Goal: Information Seeking & Learning: Learn about a topic

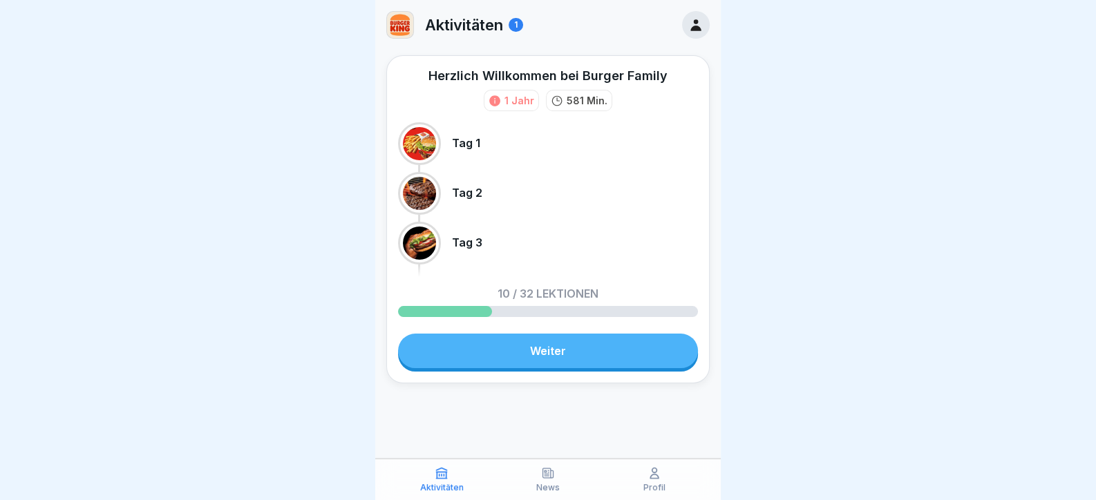
click at [560, 355] on link "Weiter" at bounding box center [548, 351] width 300 height 35
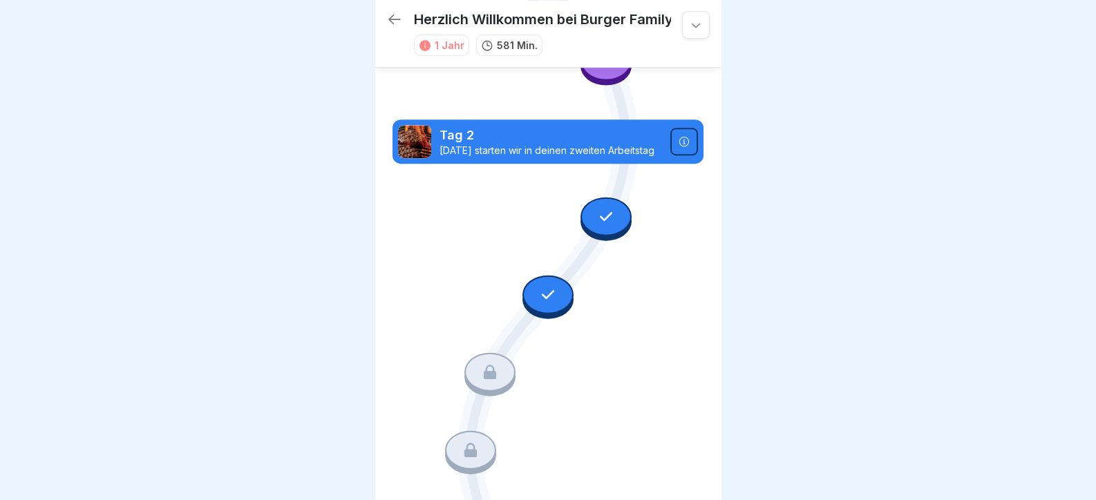
scroll to position [760, 0]
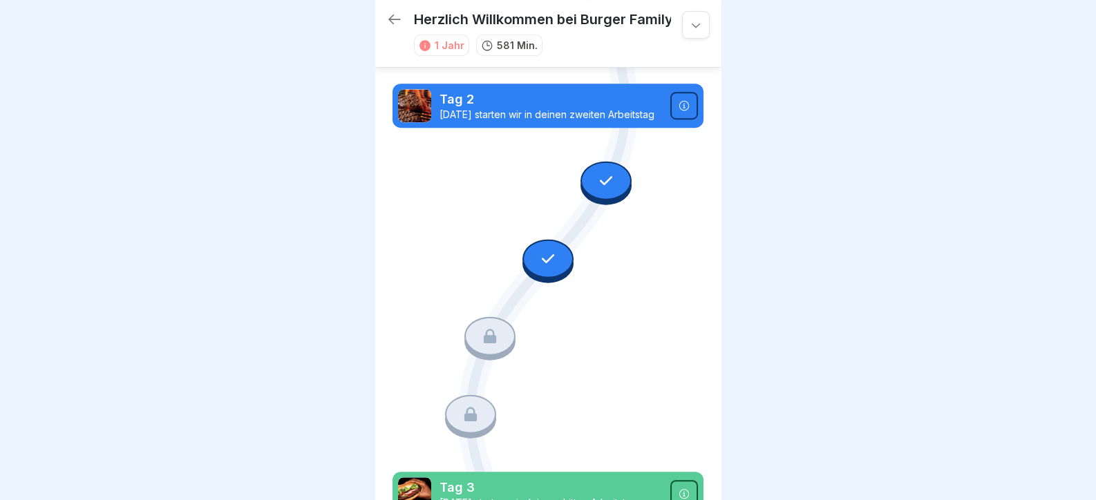
click at [484, 321] on div at bounding box center [489, 336] width 51 height 39
click at [532, 248] on div at bounding box center [548, 258] width 51 height 39
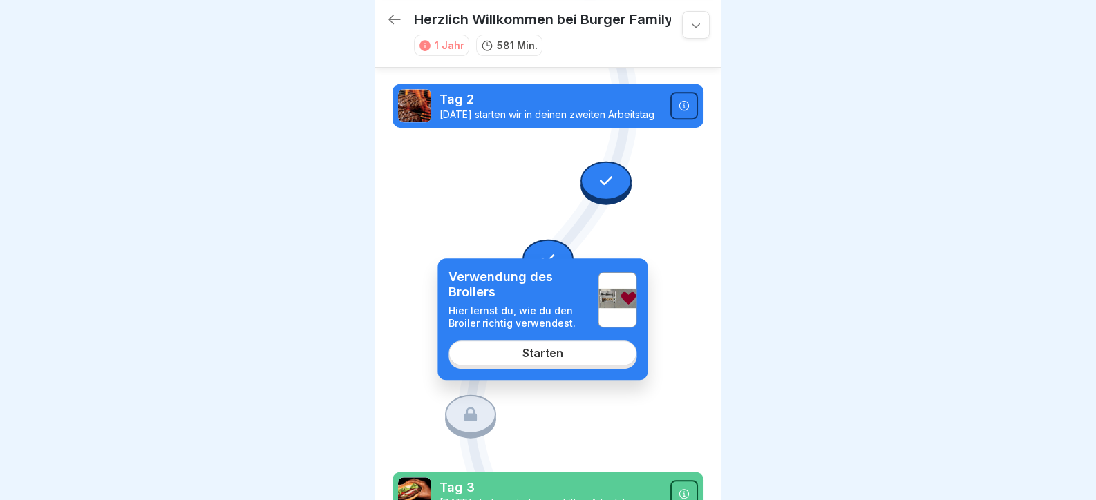
drag, startPoint x: 840, startPoint y: 351, endPoint x: 584, endPoint y: 326, distance: 256.9
click at [838, 351] on div at bounding box center [548, 250] width 1096 height 500
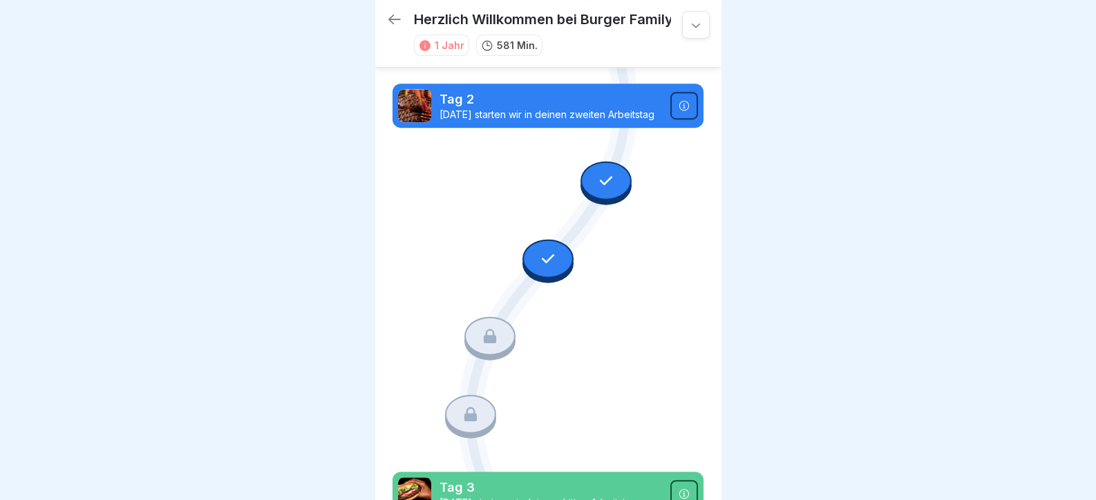
click at [473, 317] on div at bounding box center [489, 336] width 51 height 39
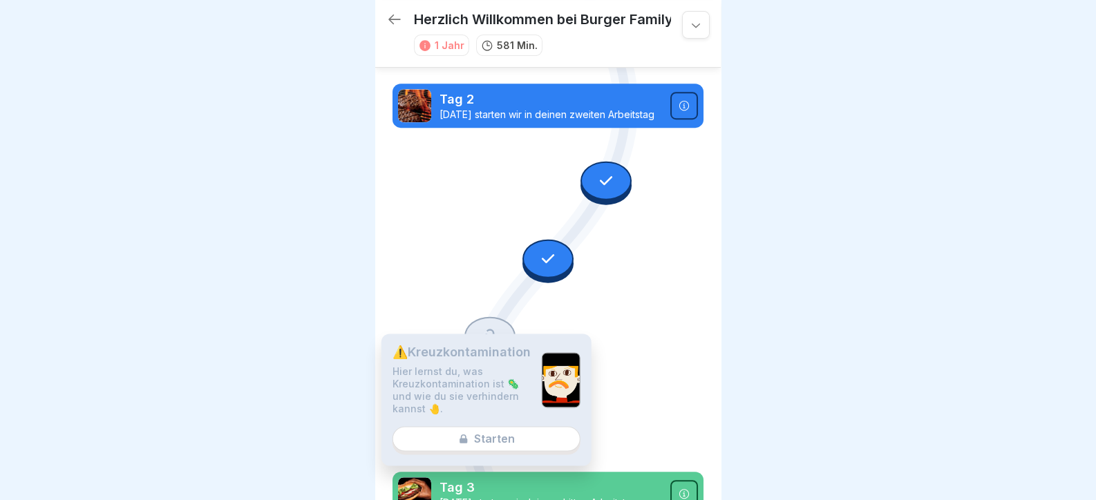
click at [496, 431] on div "⚠️Kreuzkontamination Hier lernst du, was Kreuzkontamination ist 🦠 und wie du si…" at bounding box center [487, 400] width 210 height 132
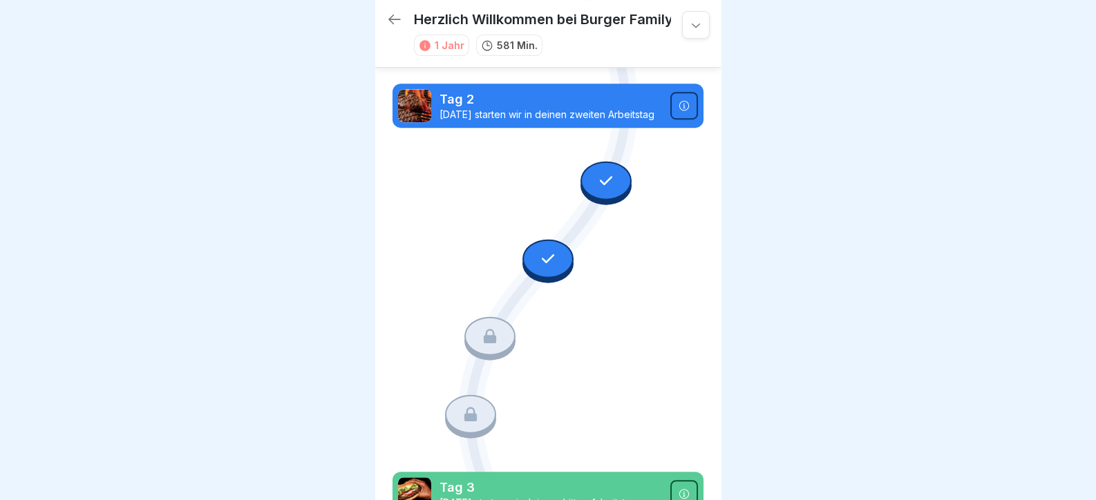
click at [539, 251] on div at bounding box center [548, 261] width 51 height 44
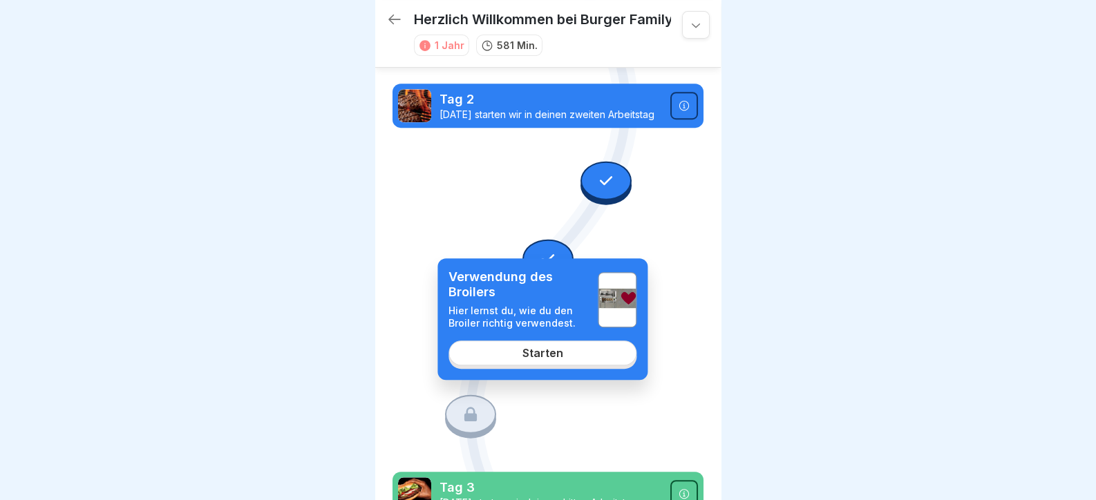
click at [527, 348] on div "Starten" at bounding box center [543, 353] width 41 height 12
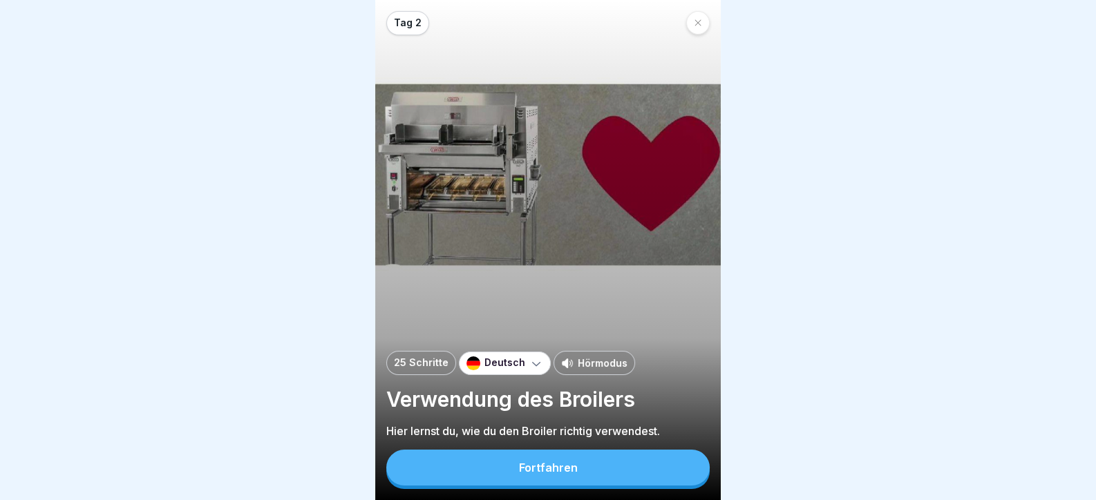
click at [589, 489] on div "Fortfahren" at bounding box center [547, 469] width 323 height 39
click at [587, 468] on button "Fortfahren" at bounding box center [547, 468] width 323 height 36
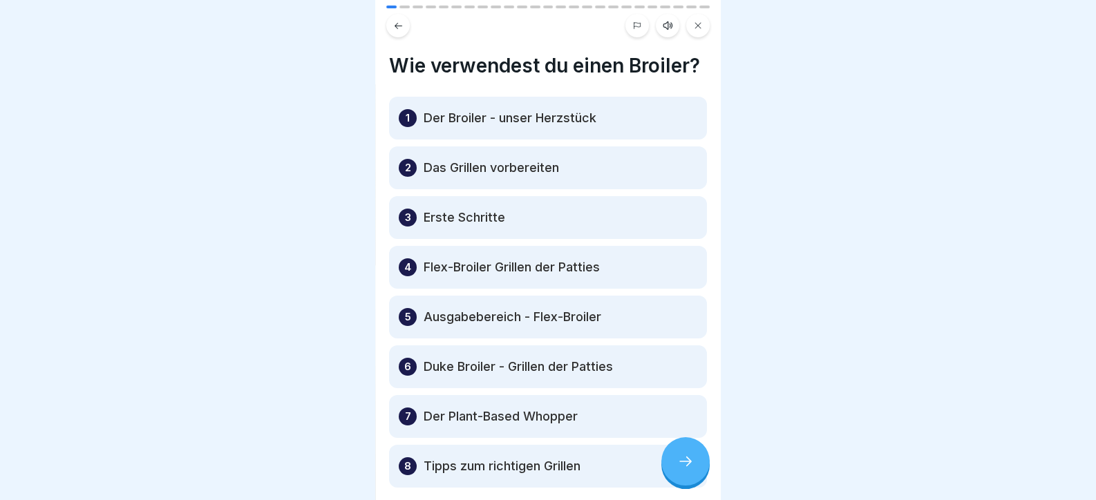
click at [687, 470] on icon at bounding box center [685, 461] width 17 height 17
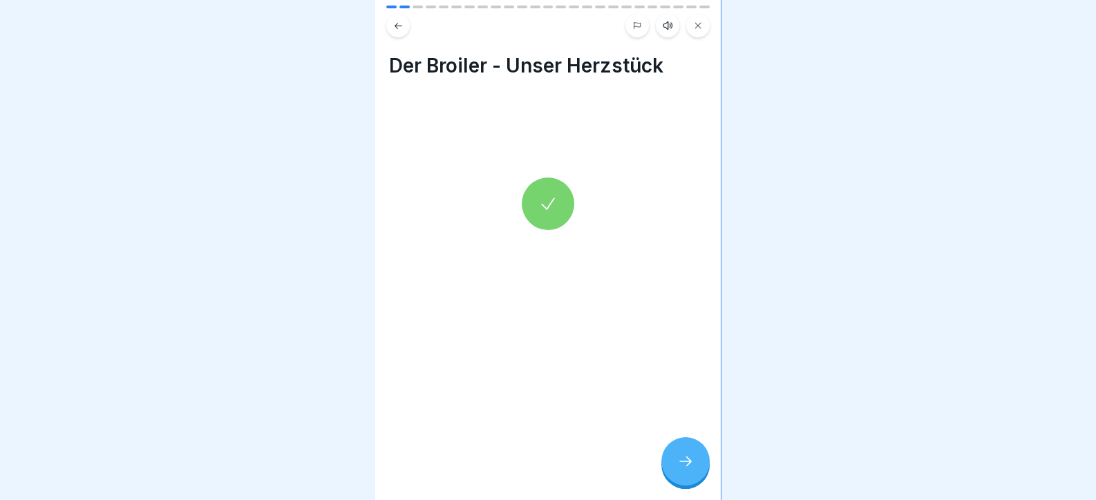
click at [687, 470] on icon at bounding box center [685, 461] width 17 height 17
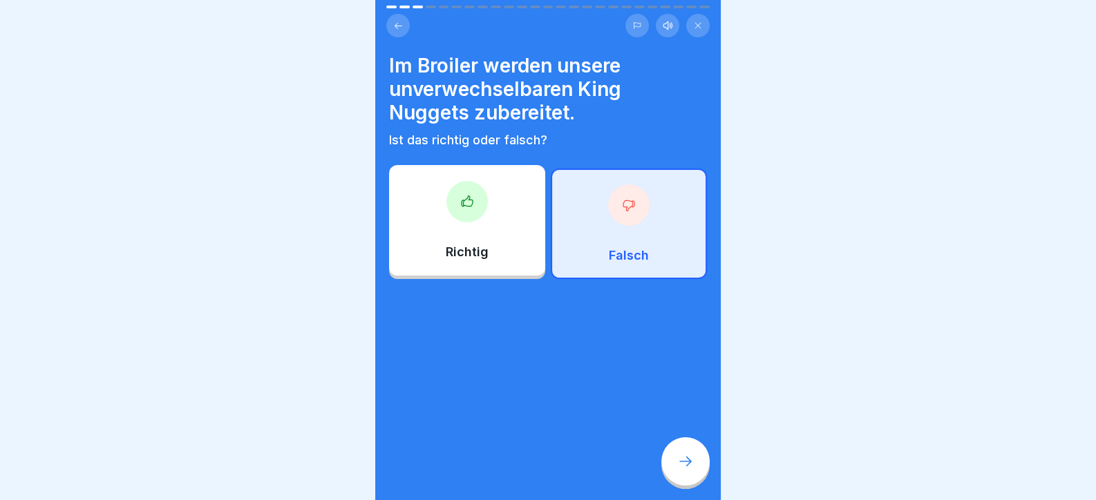
click at [687, 470] on icon at bounding box center [685, 461] width 17 height 17
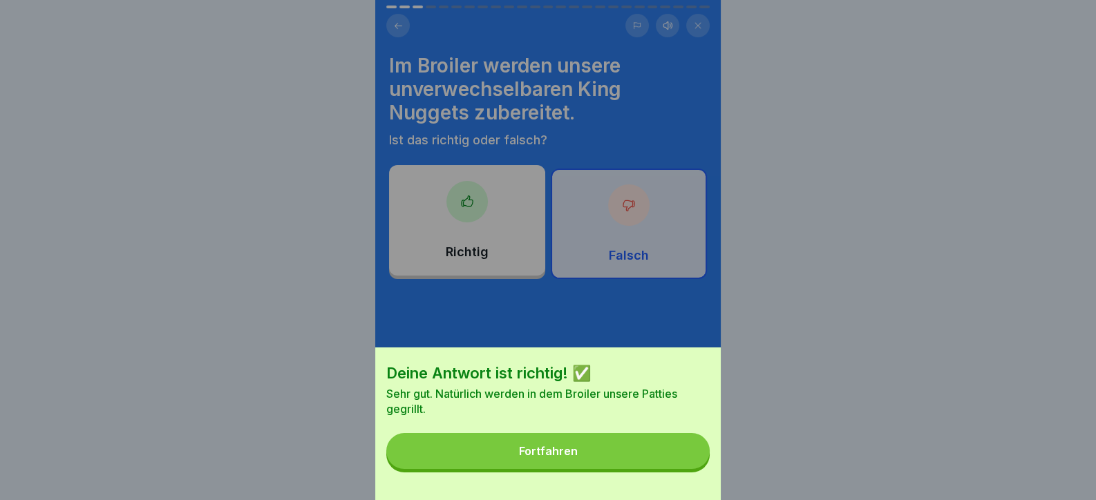
click at [608, 468] on button "Fortfahren" at bounding box center [547, 451] width 323 height 36
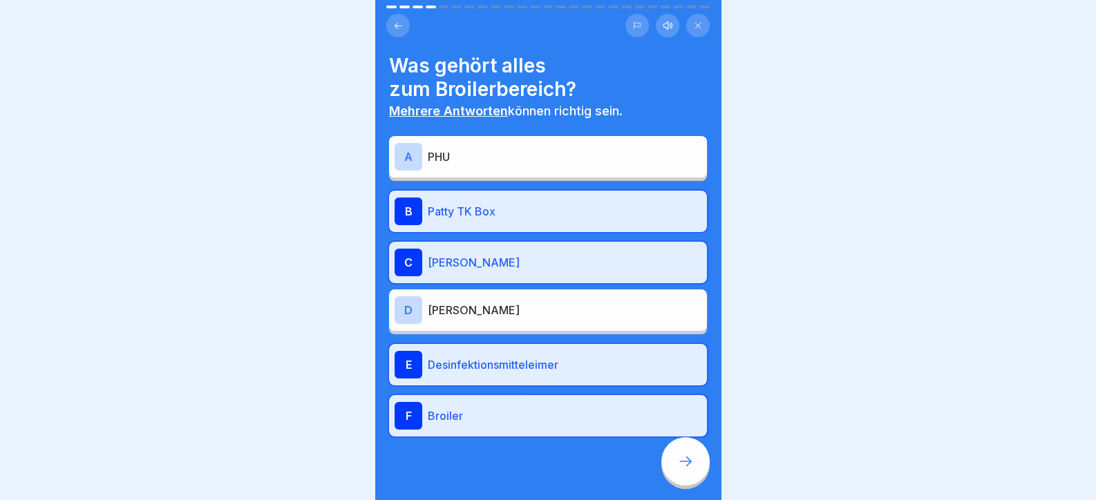
click at [674, 462] on div at bounding box center [685, 462] width 48 height 48
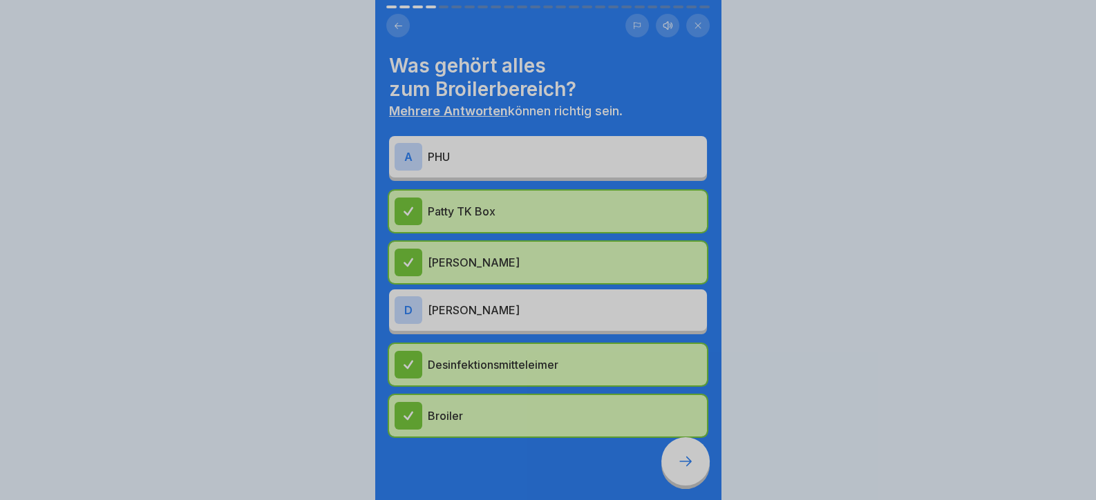
click at [684, 475] on div "Deine Antwort ist richtig! ✅ Genauso ist es richtig! Fortfahren" at bounding box center [548, 250] width 1096 height 500
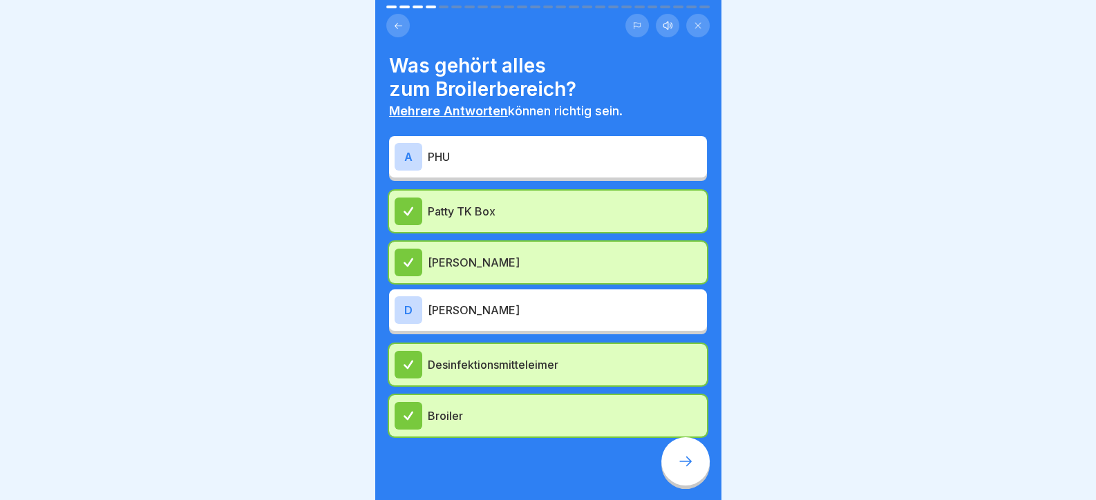
click at [684, 470] on icon at bounding box center [685, 461] width 17 height 17
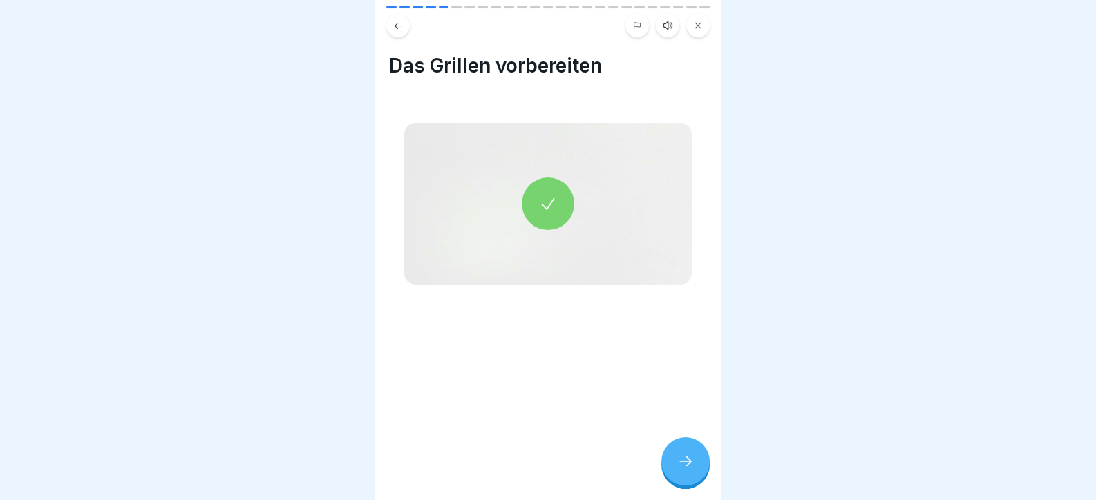
click at [684, 470] on icon at bounding box center [685, 461] width 17 height 17
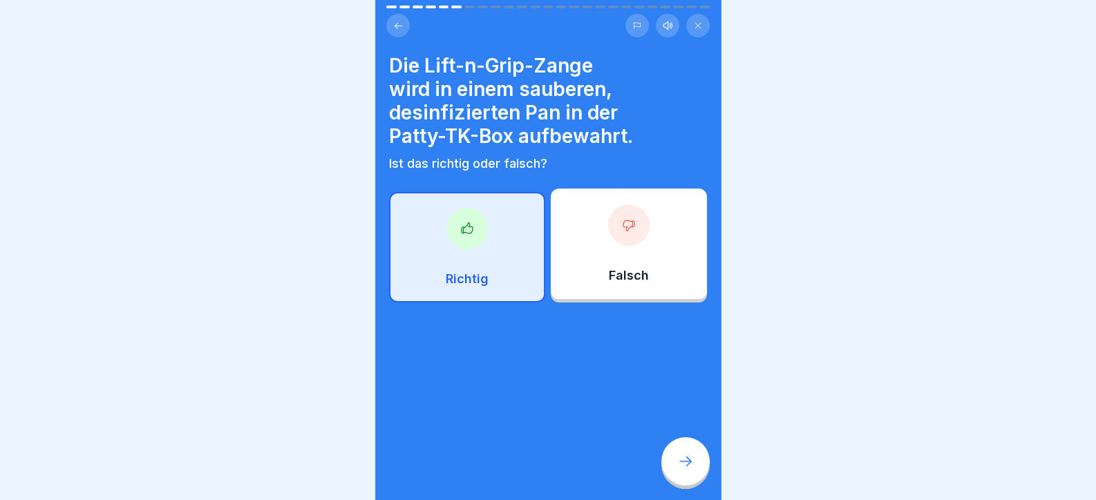
click at [683, 470] on icon at bounding box center [685, 461] width 17 height 17
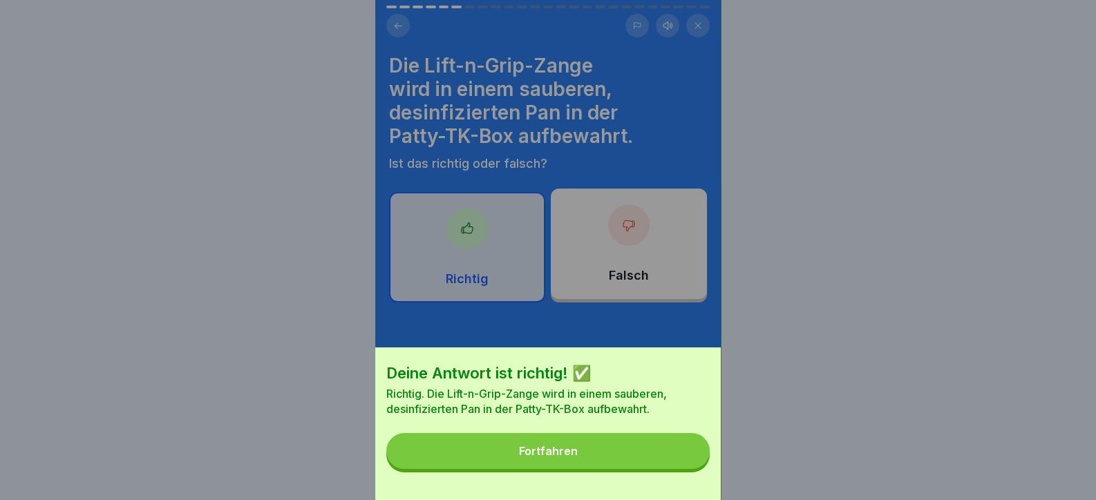
click at [674, 468] on button "Fortfahren" at bounding box center [547, 451] width 323 height 36
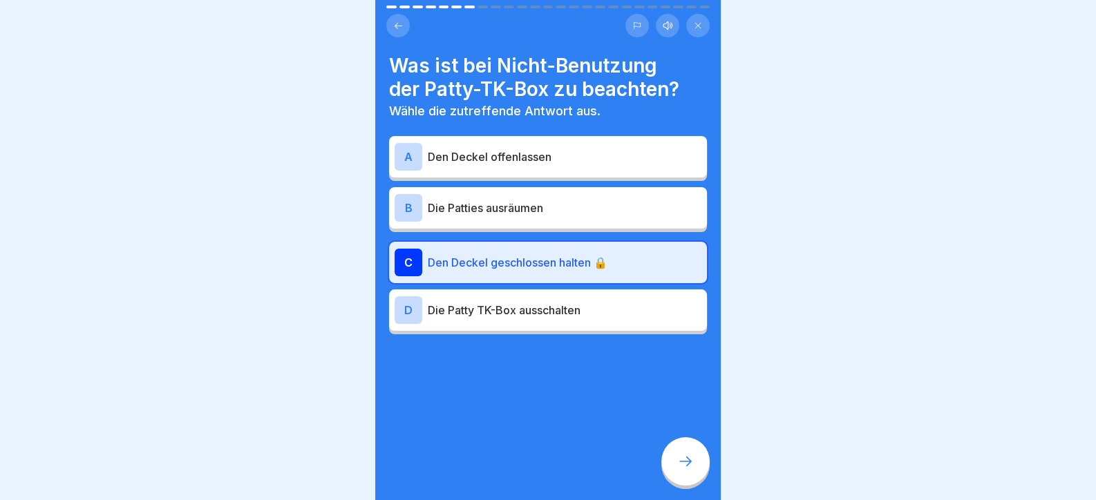
click at [674, 468] on div at bounding box center [685, 462] width 48 height 48
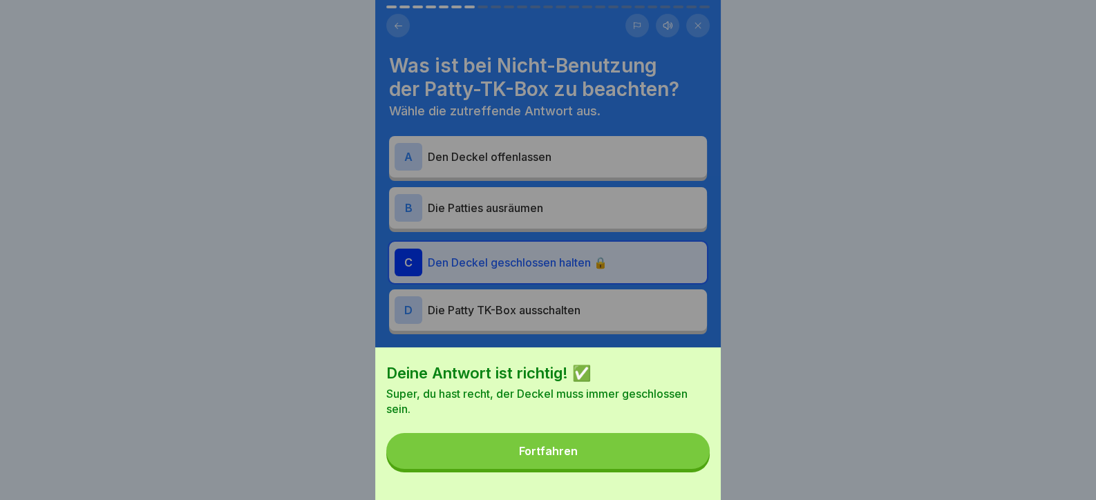
click at [674, 468] on button "Fortfahren" at bounding box center [547, 451] width 323 height 36
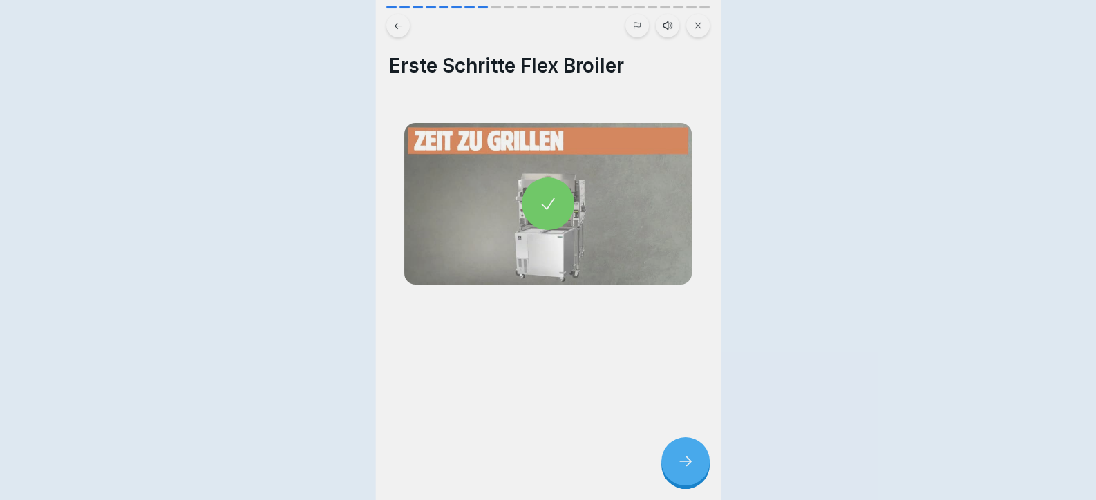
click at [674, 468] on div at bounding box center [685, 462] width 48 height 48
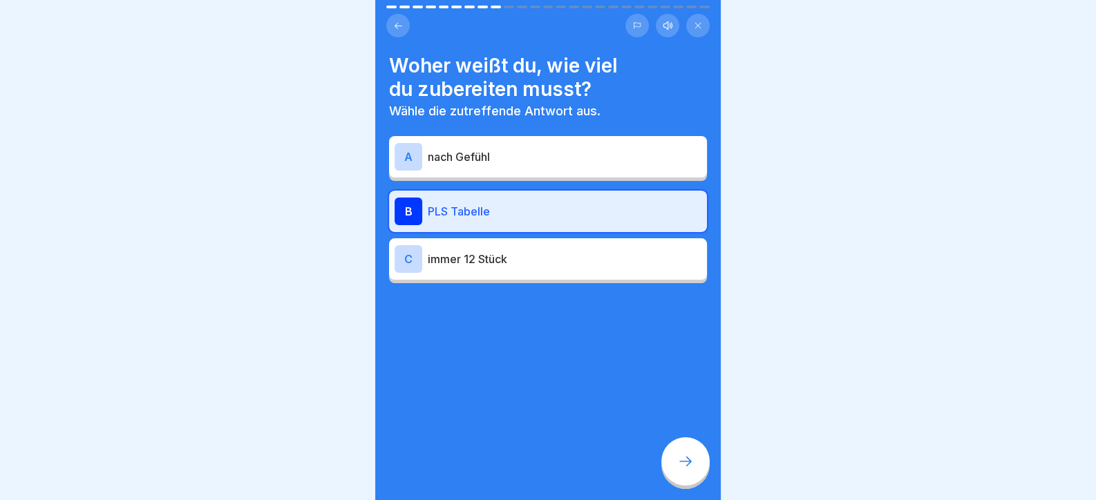
click at [674, 468] on div at bounding box center [685, 462] width 48 height 48
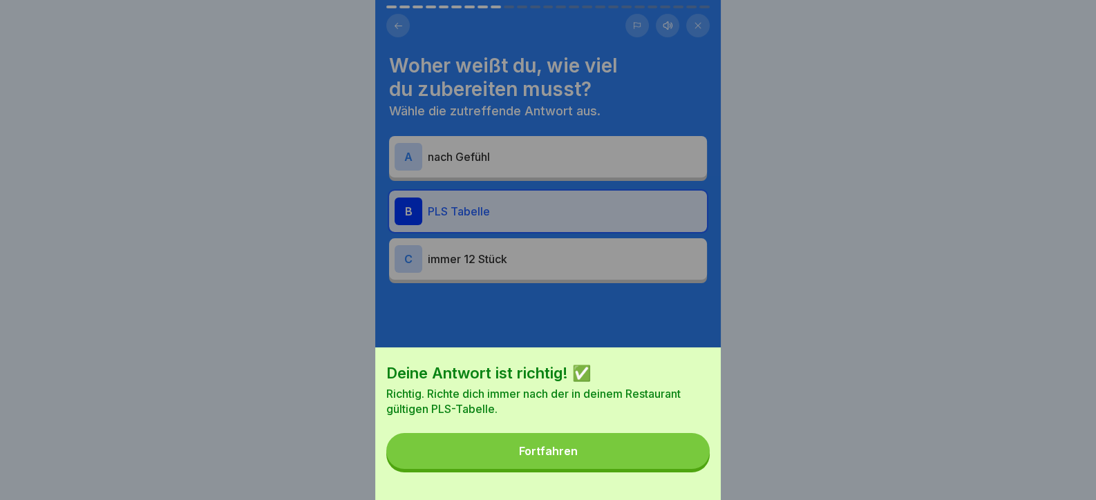
click at [674, 468] on button "Fortfahren" at bounding box center [547, 451] width 323 height 36
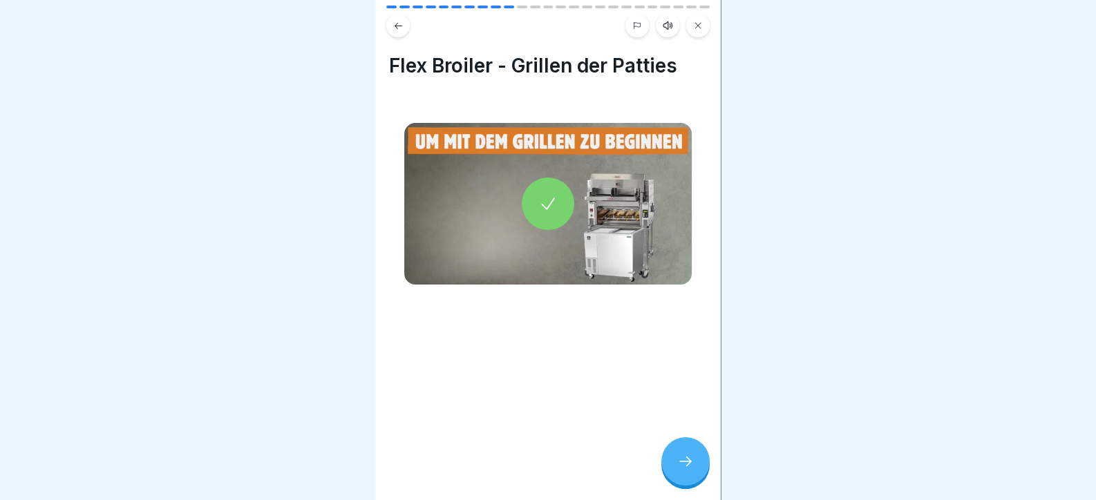
click at [674, 468] on div at bounding box center [685, 462] width 48 height 48
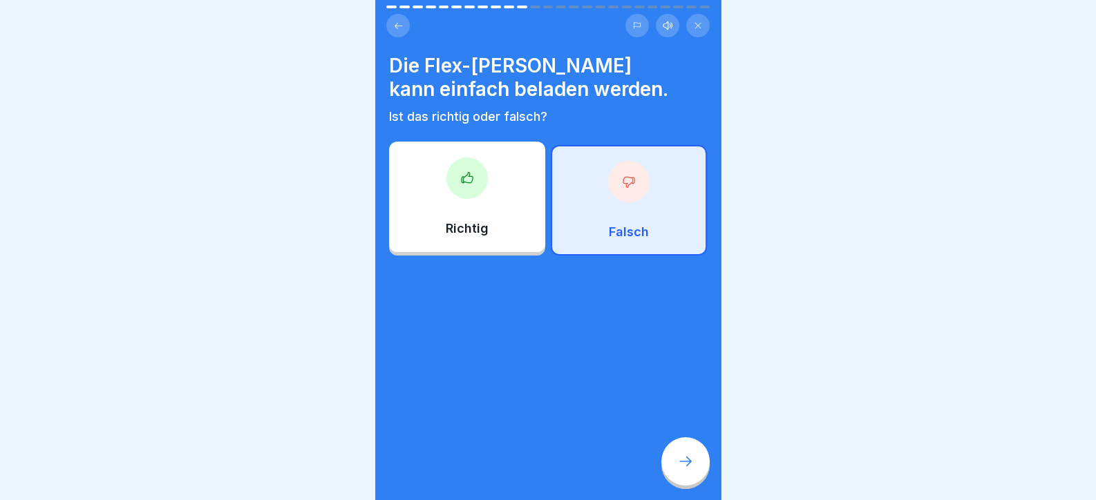
click at [674, 468] on div at bounding box center [685, 462] width 48 height 48
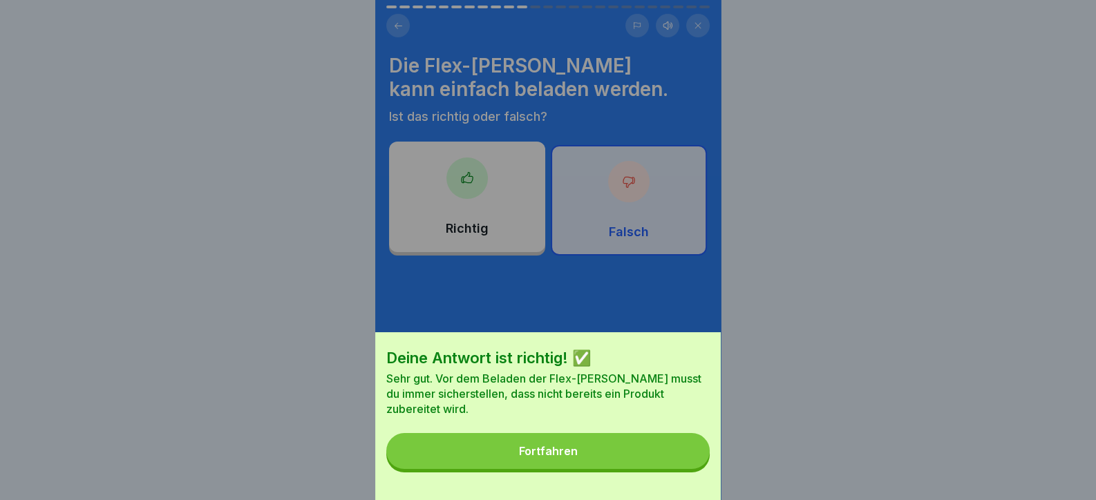
click at [674, 468] on button "Fortfahren" at bounding box center [547, 451] width 323 height 36
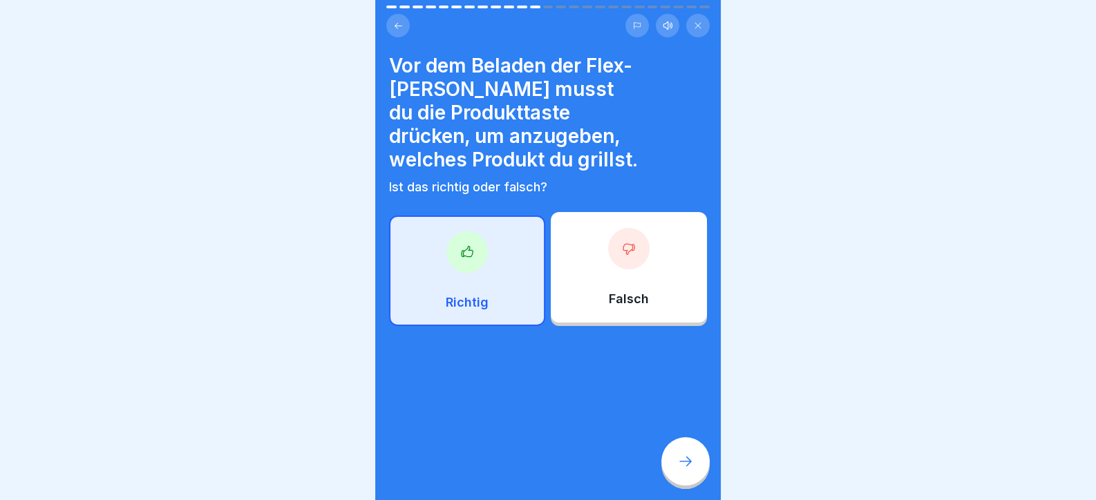
click at [674, 468] on div at bounding box center [685, 462] width 48 height 48
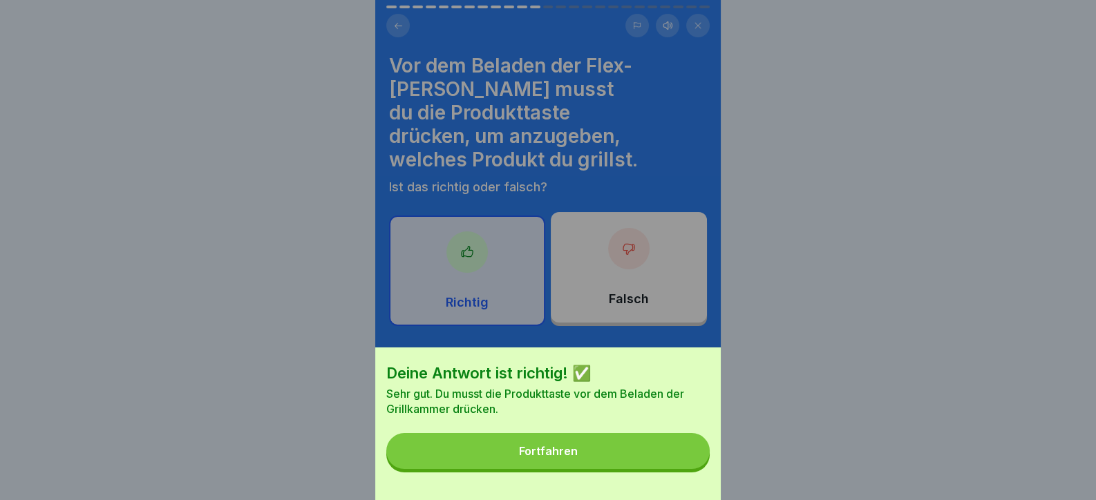
click at [674, 468] on button "Fortfahren" at bounding box center [547, 451] width 323 height 36
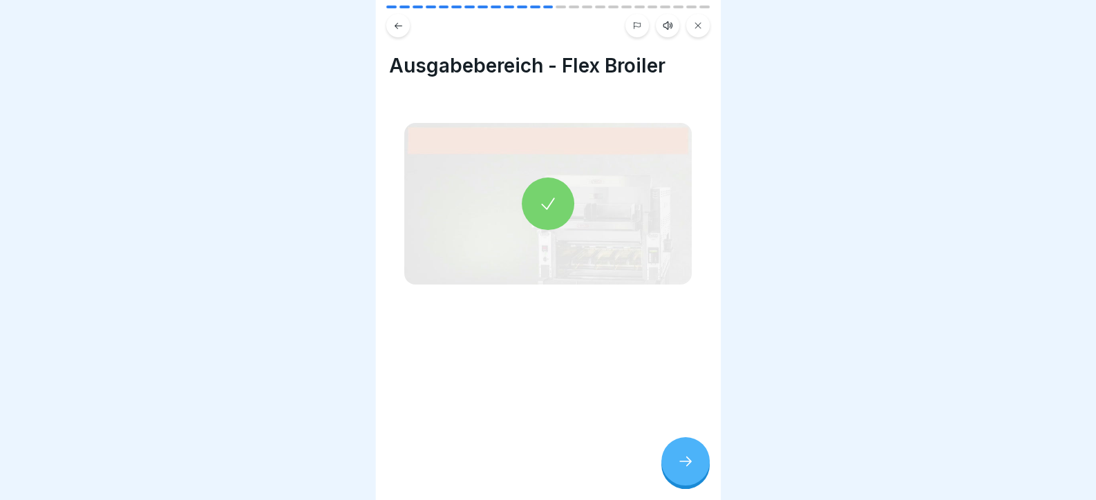
click at [674, 468] on div at bounding box center [685, 462] width 48 height 48
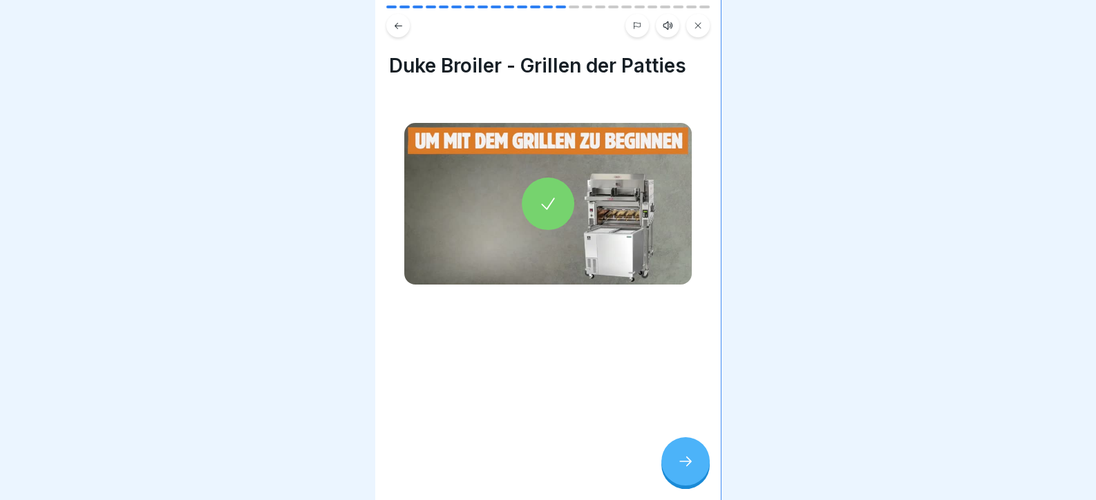
click at [674, 468] on div at bounding box center [685, 462] width 48 height 48
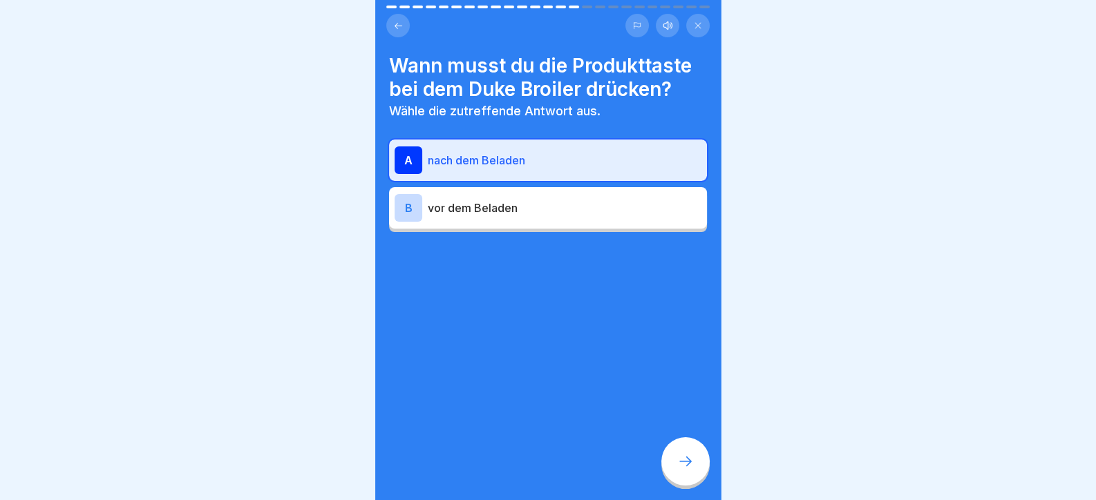
click at [674, 468] on div at bounding box center [685, 462] width 48 height 48
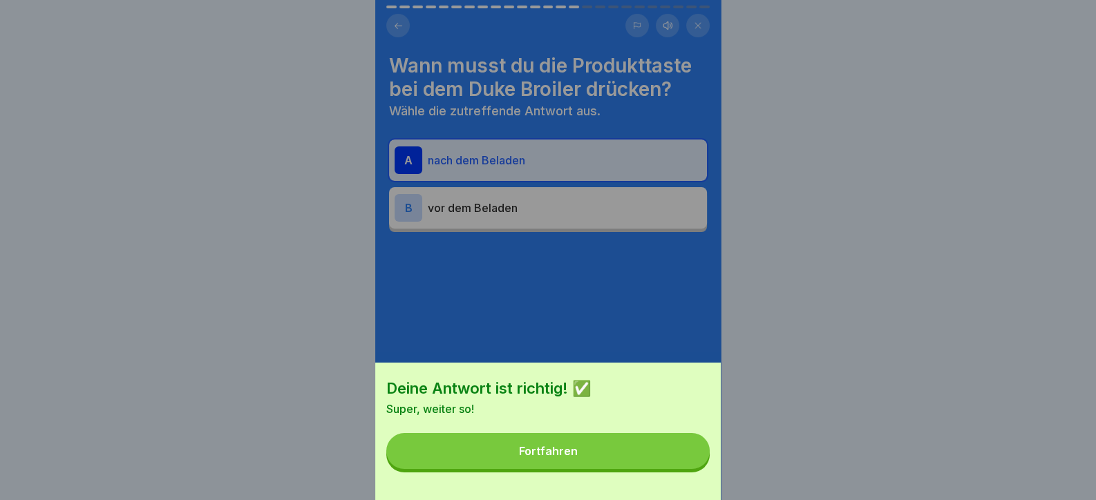
click at [674, 468] on button "Fortfahren" at bounding box center [547, 451] width 323 height 36
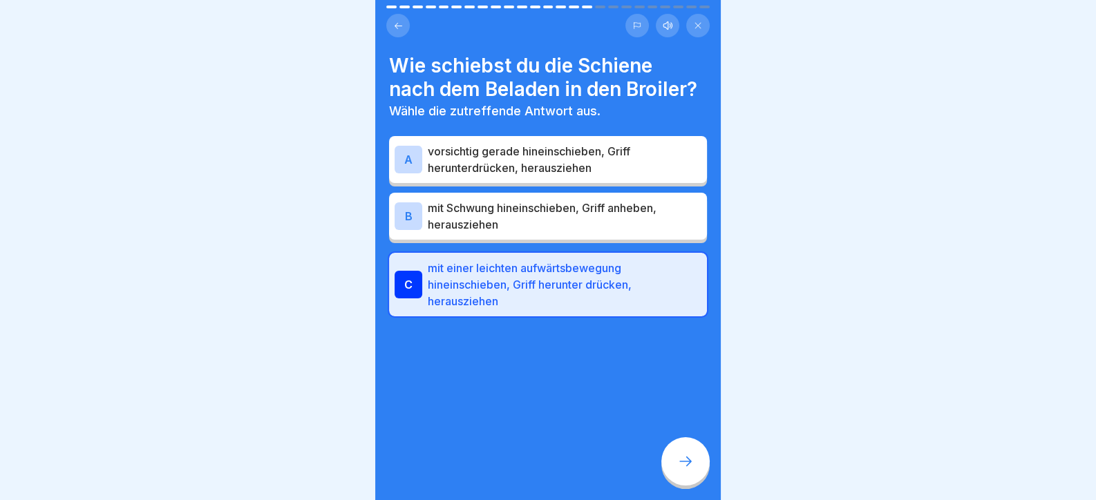
click at [674, 468] on div at bounding box center [685, 462] width 48 height 48
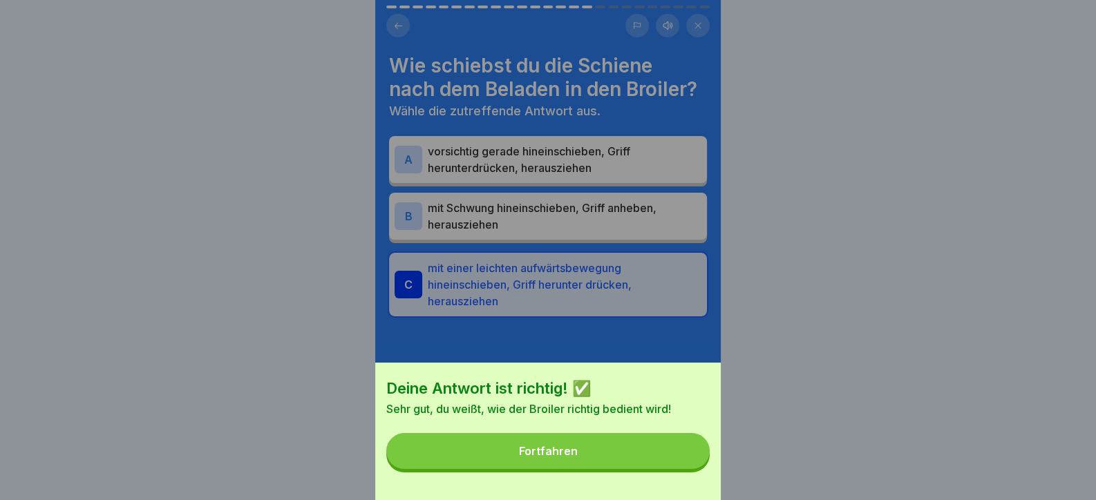
click at [674, 468] on button "Fortfahren" at bounding box center [547, 451] width 323 height 36
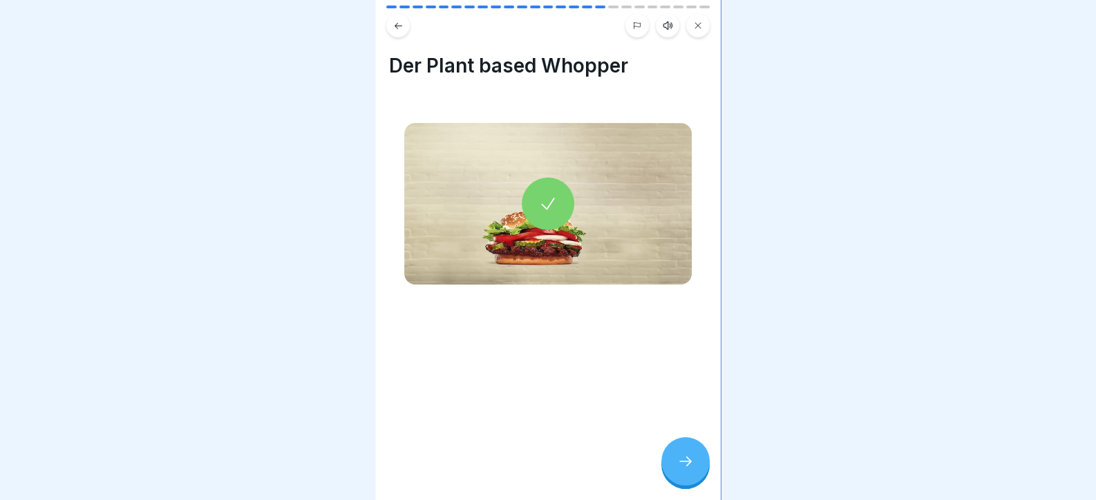
click at [674, 468] on div at bounding box center [685, 462] width 48 height 48
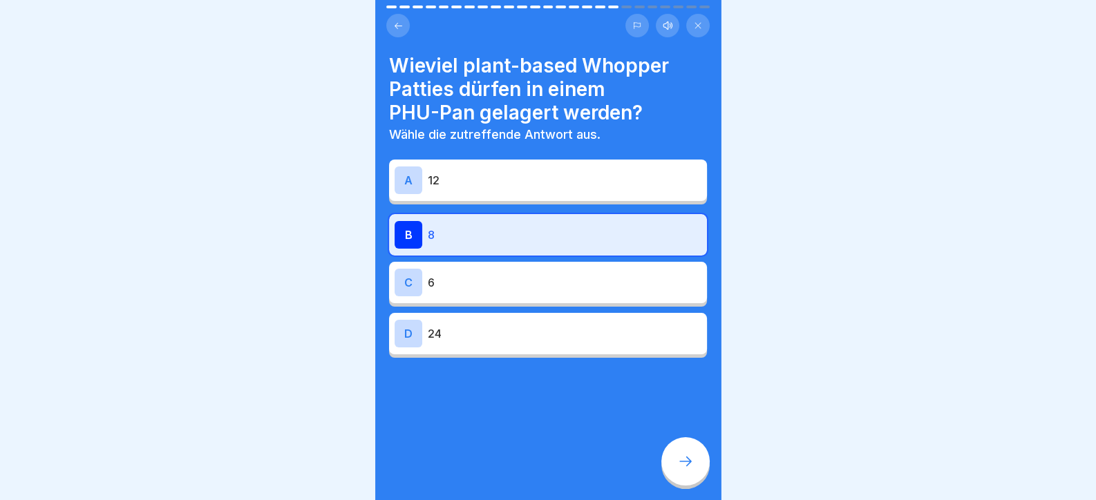
click at [674, 468] on div at bounding box center [685, 462] width 48 height 48
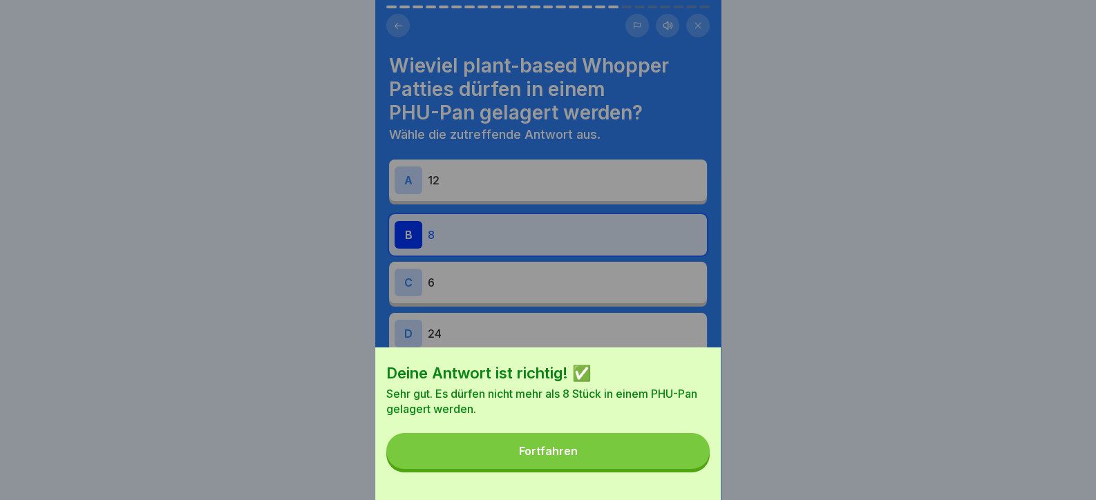
click at [674, 466] on button "Fortfahren" at bounding box center [547, 451] width 323 height 36
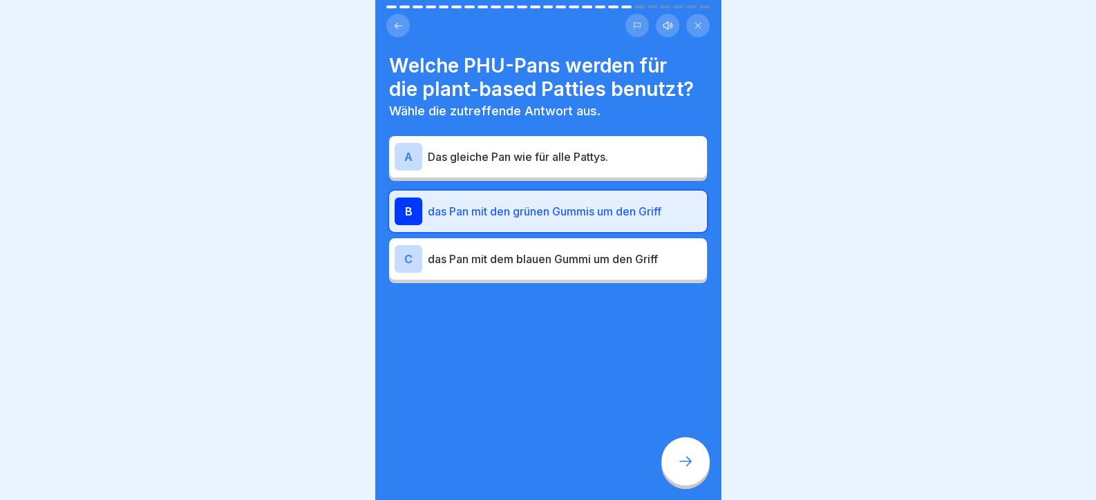
click at [674, 466] on div at bounding box center [685, 462] width 48 height 48
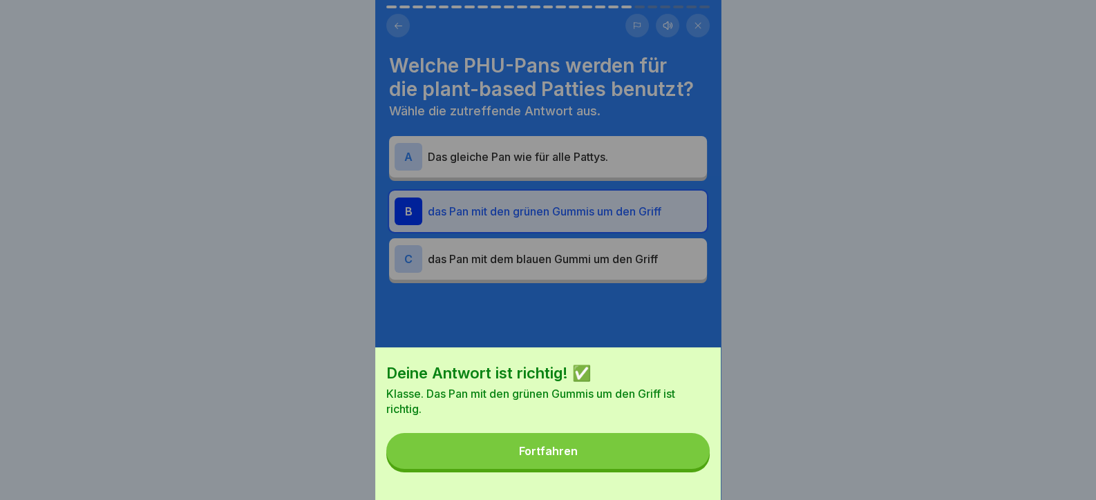
click at [674, 466] on button "Fortfahren" at bounding box center [547, 451] width 323 height 36
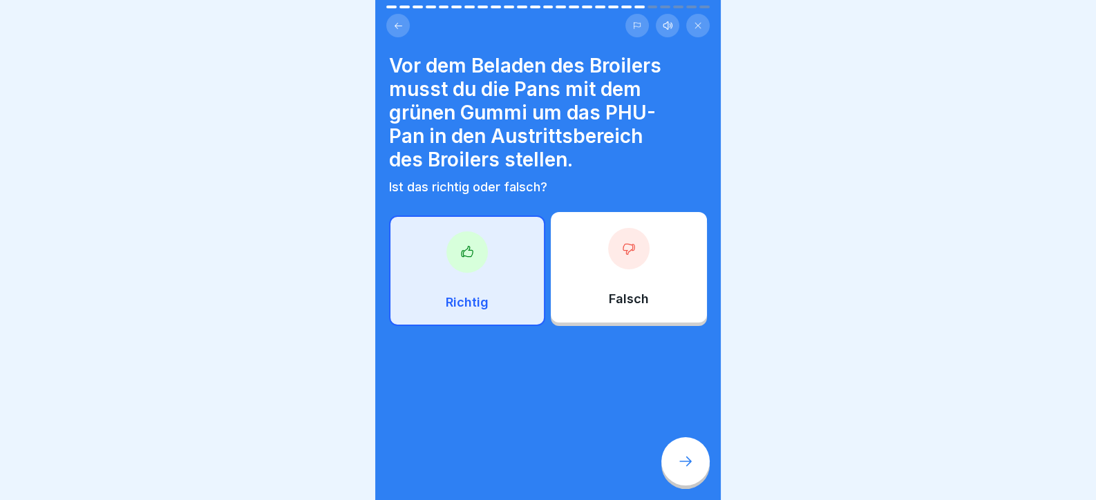
click at [675, 466] on div at bounding box center [685, 462] width 48 height 48
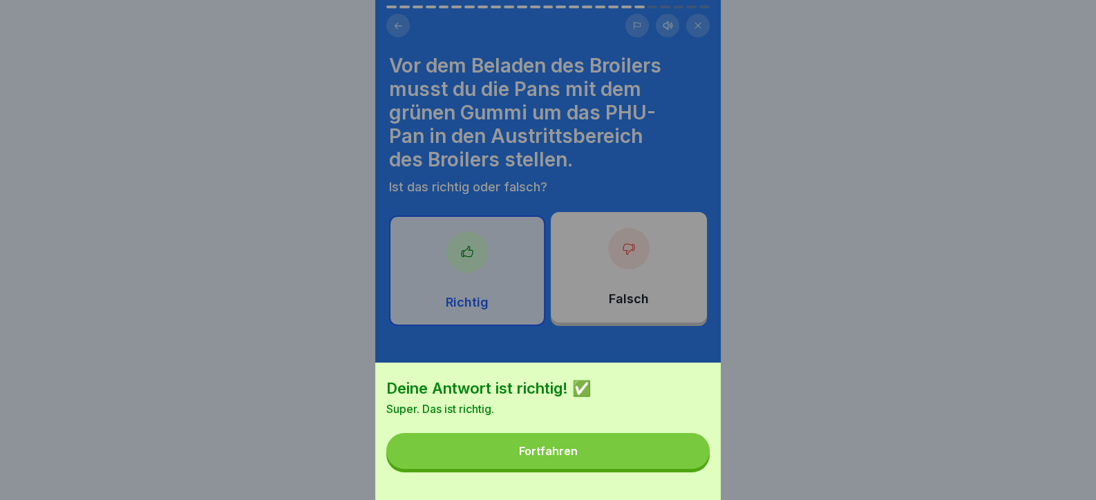
click at [675, 466] on button "Fortfahren" at bounding box center [547, 451] width 323 height 36
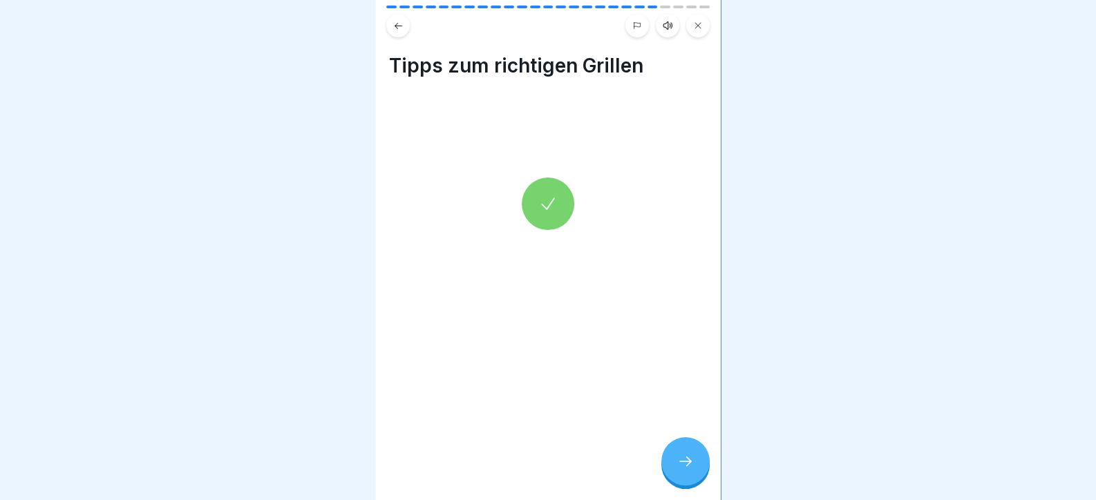
click at [675, 466] on div at bounding box center [685, 462] width 48 height 48
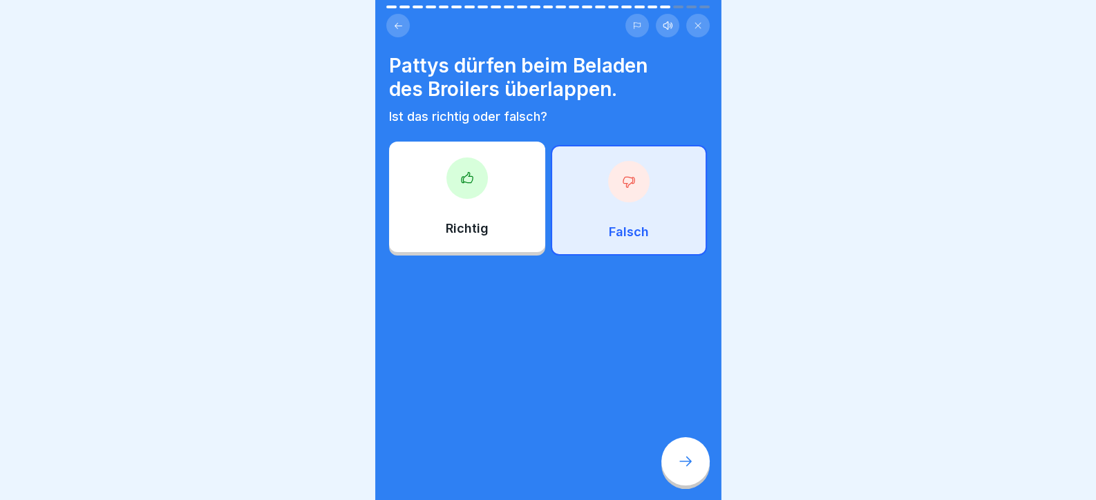
click at [675, 466] on div at bounding box center [685, 462] width 48 height 48
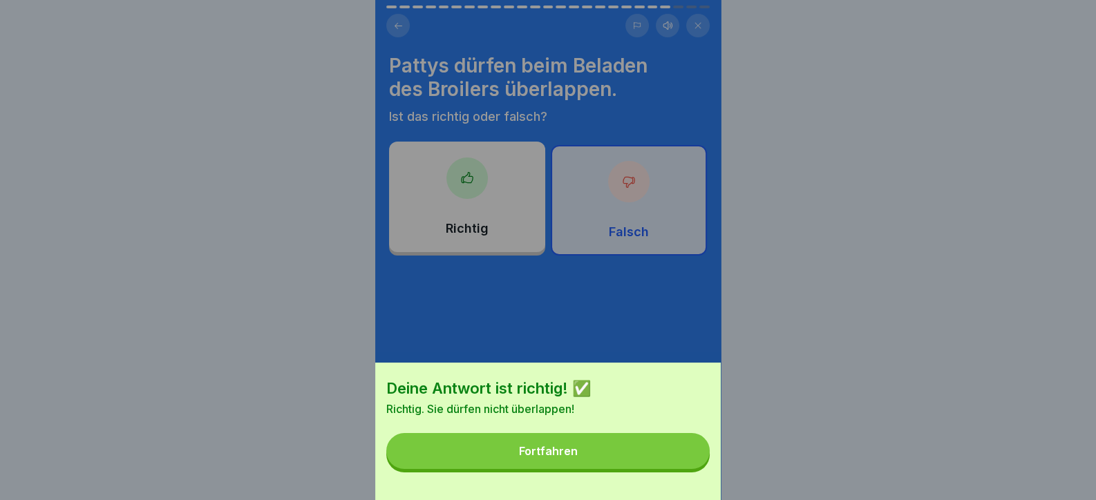
click at [675, 466] on button "Fortfahren" at bounding box center [547, 451] width 323 height 36
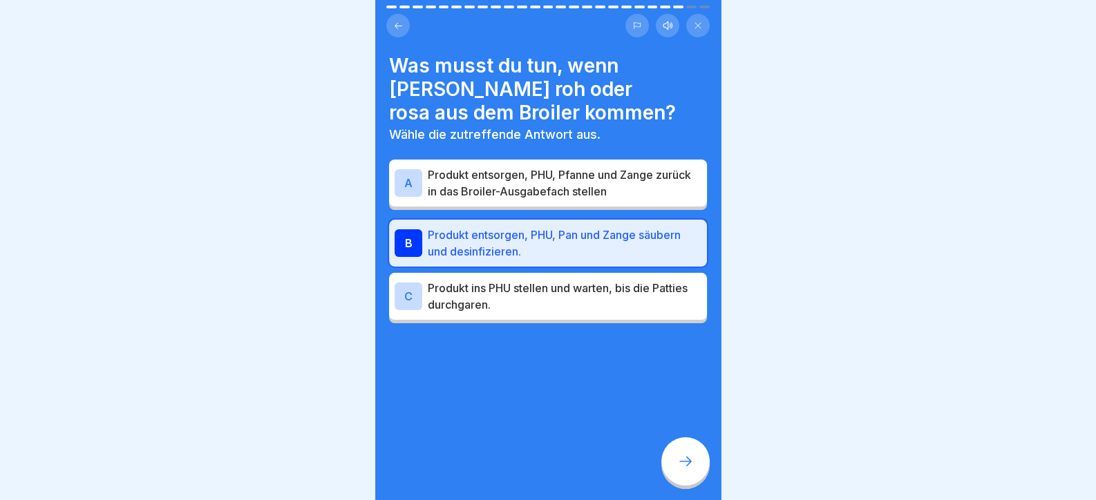
click at [675, 466] on div at bounding box center [685, 462] width 48 height 48
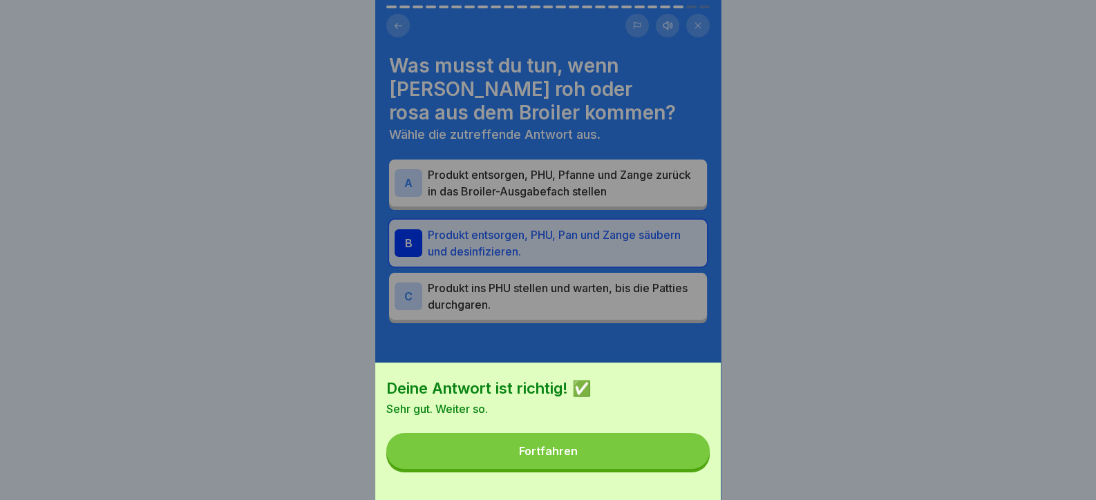
click at [675, 466] on button "Fortfahren" at bounding box center [547, 451] width 323 height 36
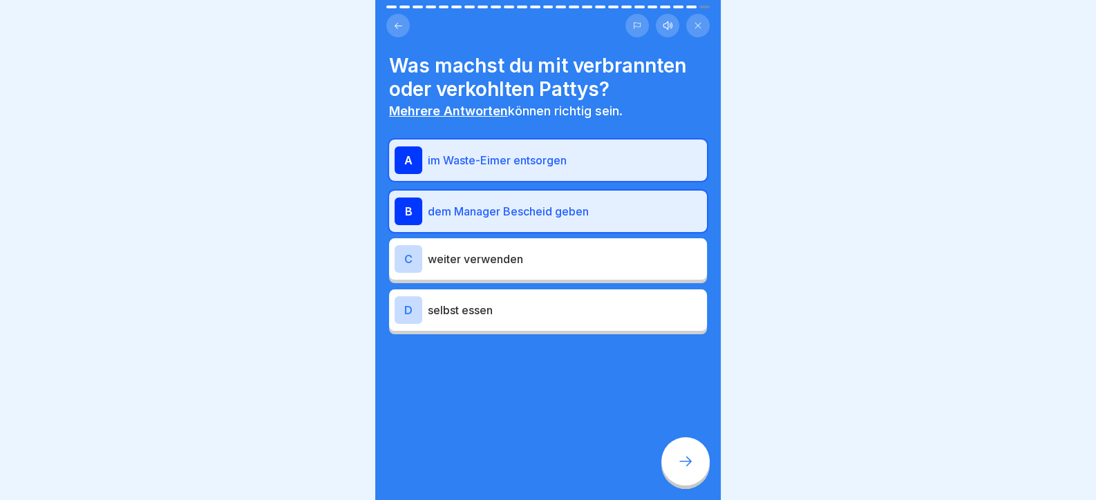
click at [675, 466] on div at bounding box center [685, 462] width 48 height 48
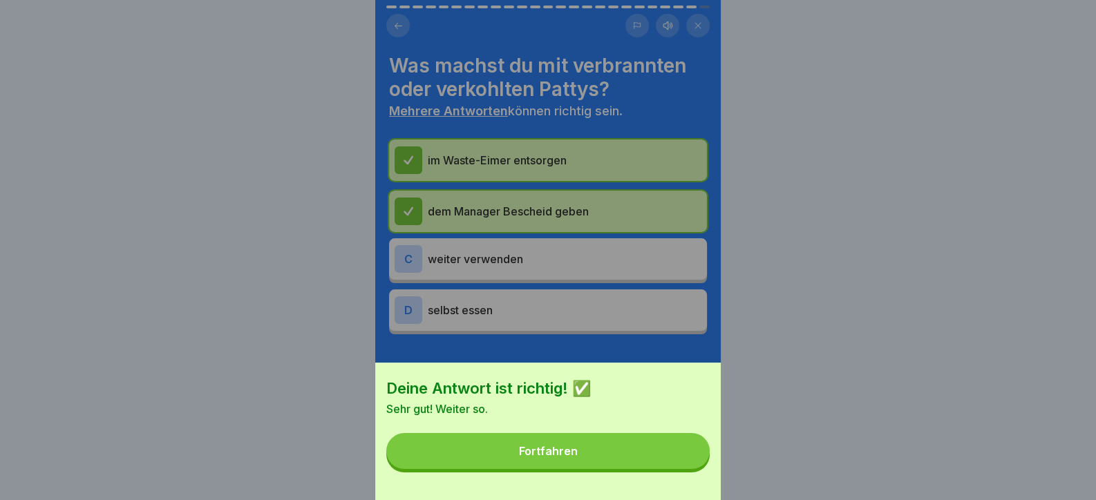
click at [675, 466] on button "Fortfahren" at bounding box center [547, 451] width 323 height 36
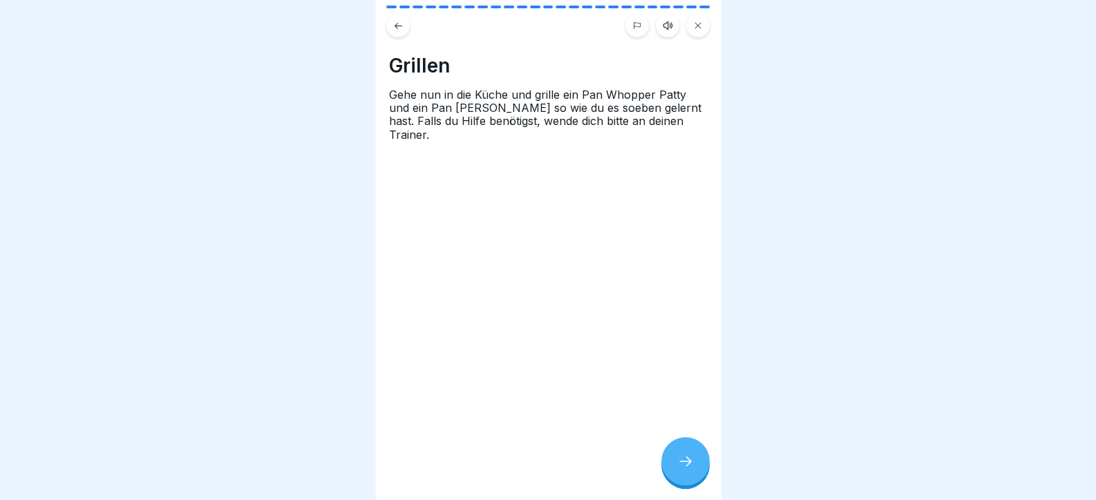
click at [675, 466] on div at bounding box center [685, 462] width 48 height 48
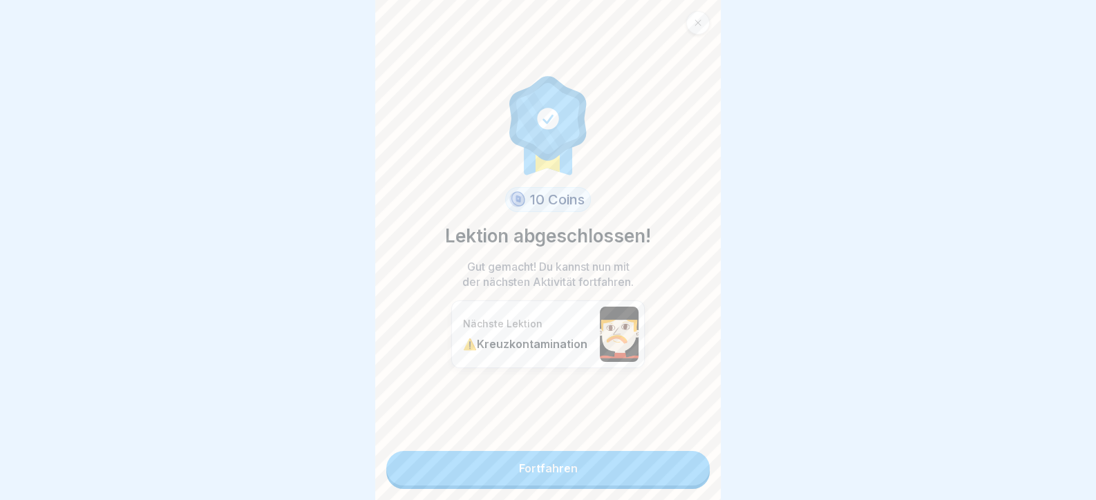
click at [675, 466] on link "Fortfahren" at bounding box center [547, 468] width 323 height 35
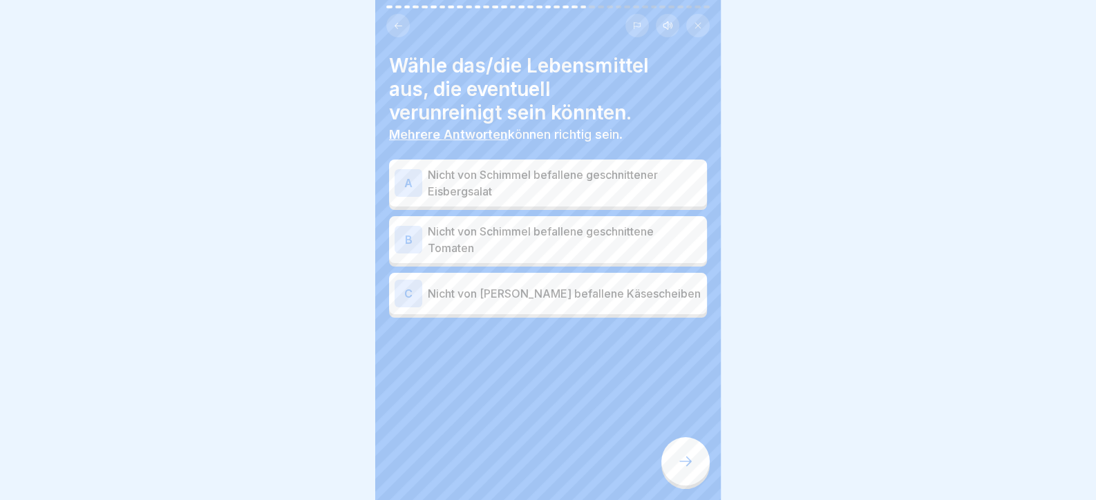
click at [631, 229] on p "Nicht von Schimmel befallene geschnittene Tomaten" at bounding box center [565, 239] width 274 height 33
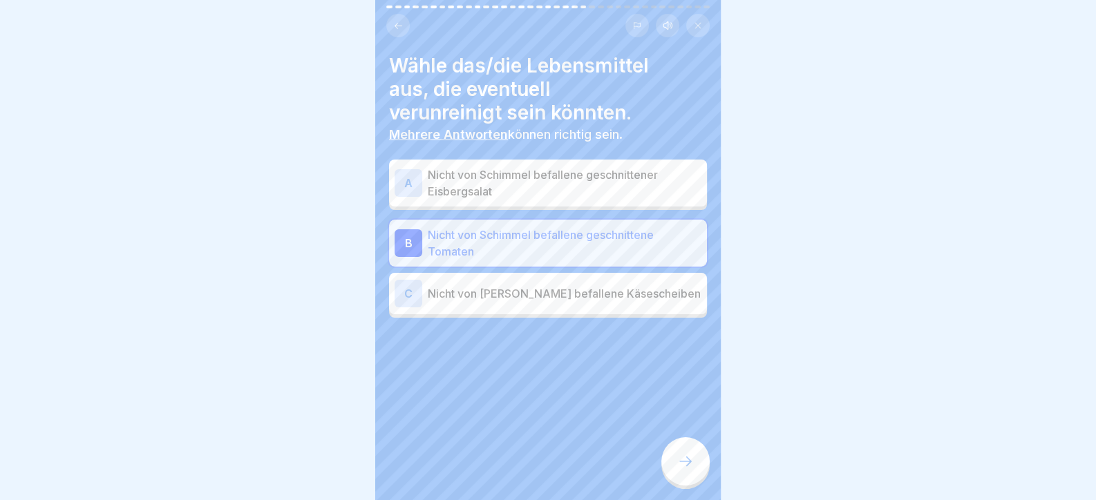
click at [527, 172] on p "Nicht von Schimmel befallene geschnittener Eisbergsalat" at bounding box center [565, 183] width 274 height 33
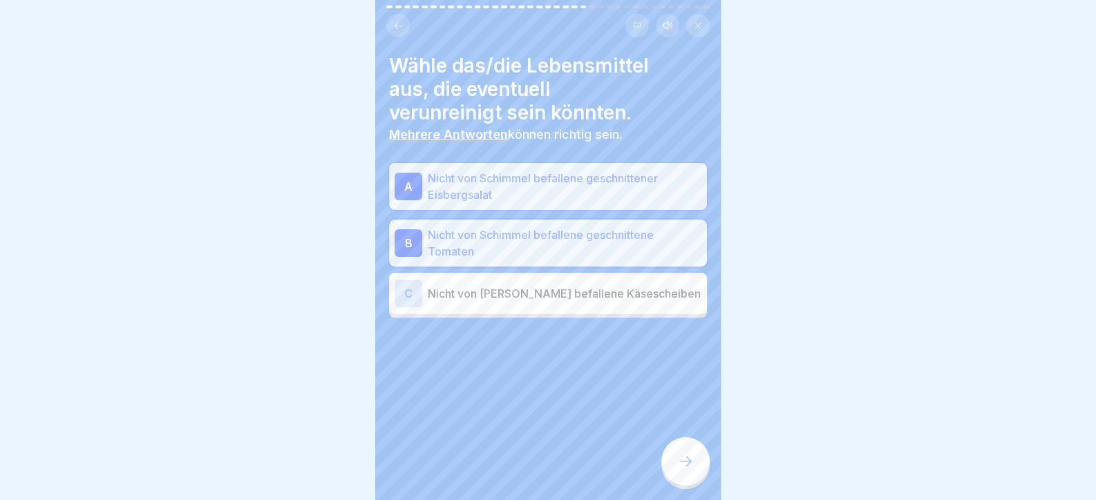
click at [552, 300] on p "Nicht von [PERSON_NAME] befallene Käsescheiben" at bounding box center [565, 293] width 274 height 17
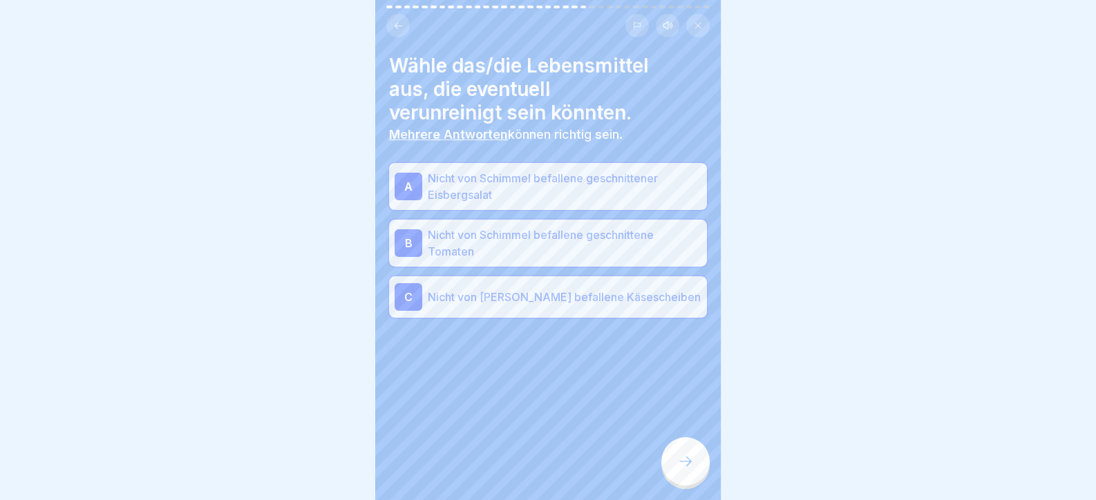
click at [673, 466] on div at bounding box center [685, 462] width 48 height 48
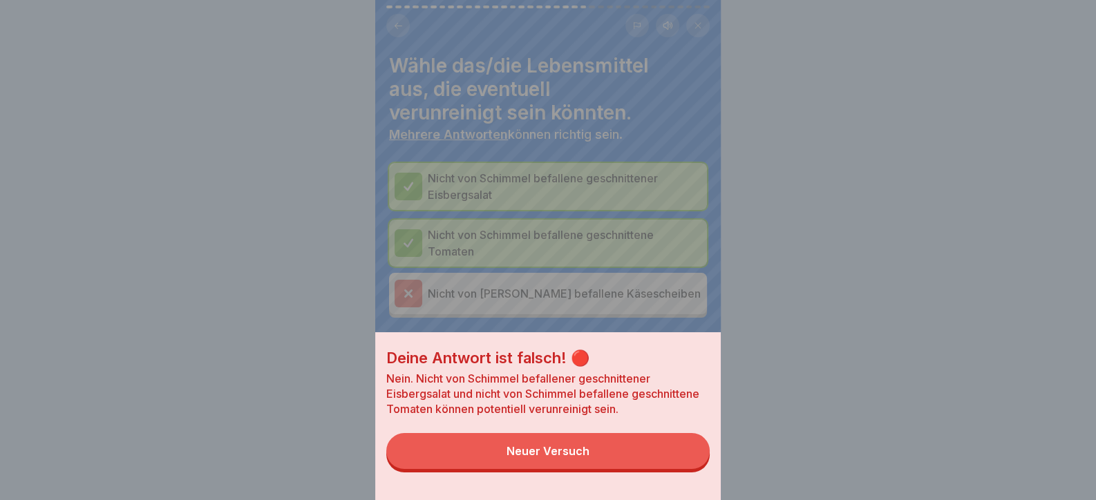
click at [667, 459] on button "Neuer Versuch" at bounding box center [547, 451] width 323 height 36
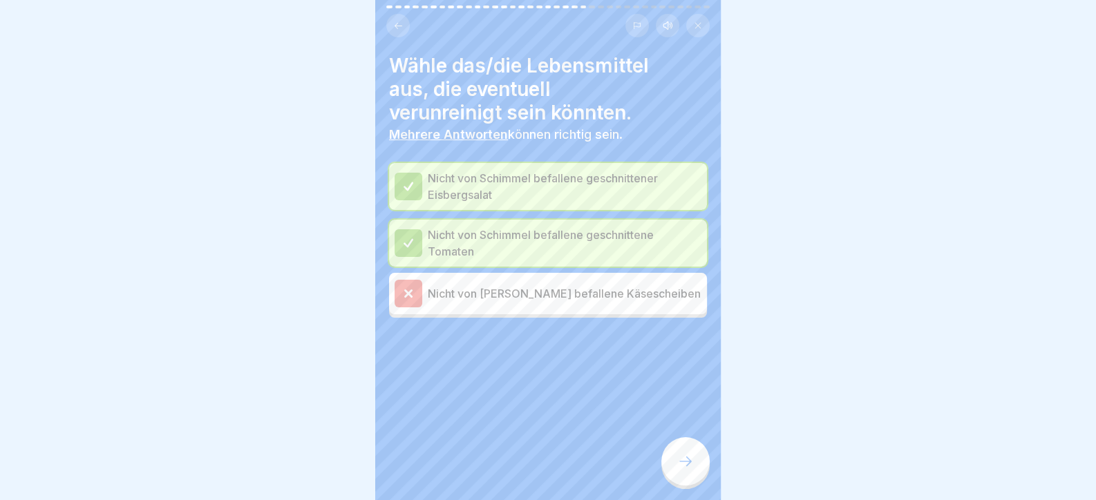
click at [688, 470] on icon at bounding box center [685, 461] width 17 height 17
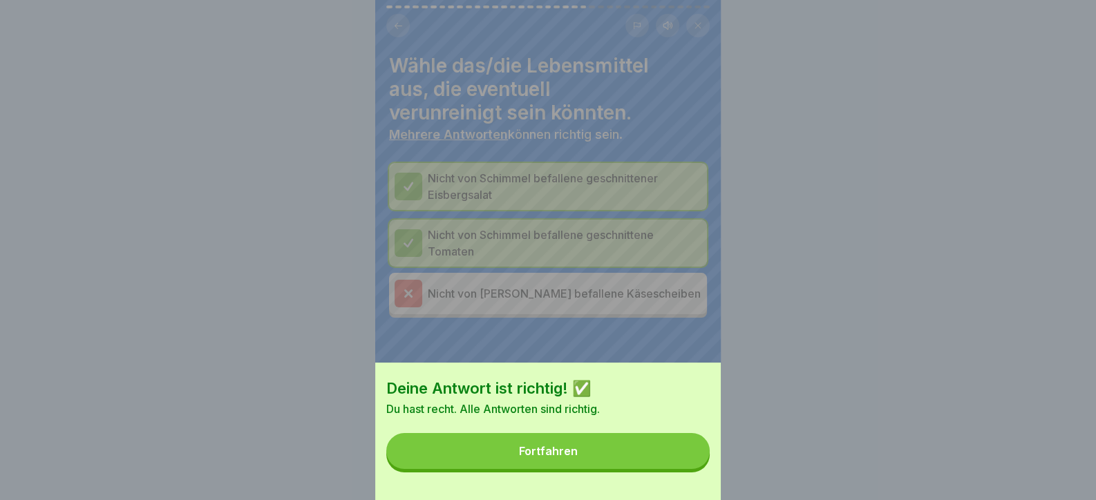
click at [657, 459] on button "Fortfahren" at bounding box center [547, 451] width 323 height 36
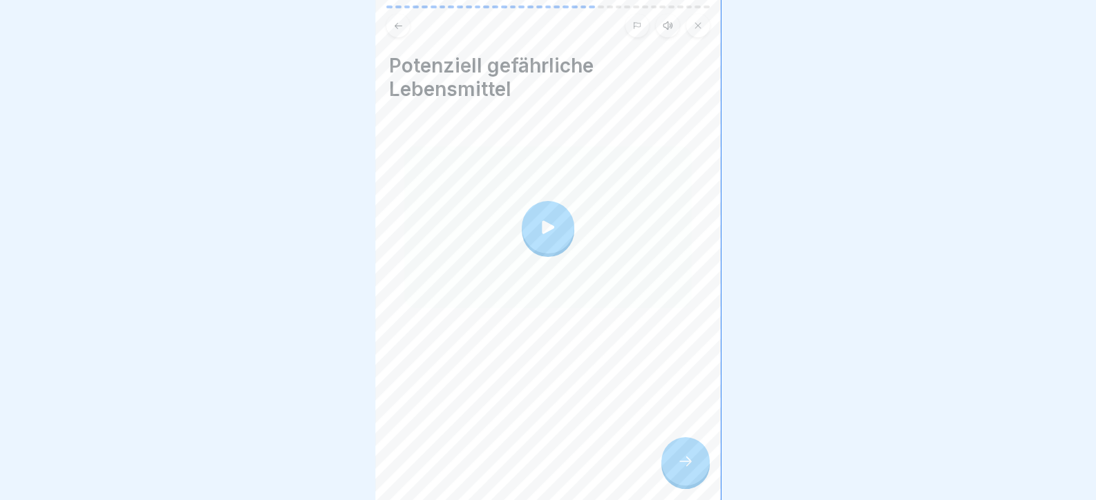
click at [692, 470] on icon at bounding box center [685, 461] width 17 height 17
click at [690, 470] on icon at bounding box center [685, 461] width 17 height 17
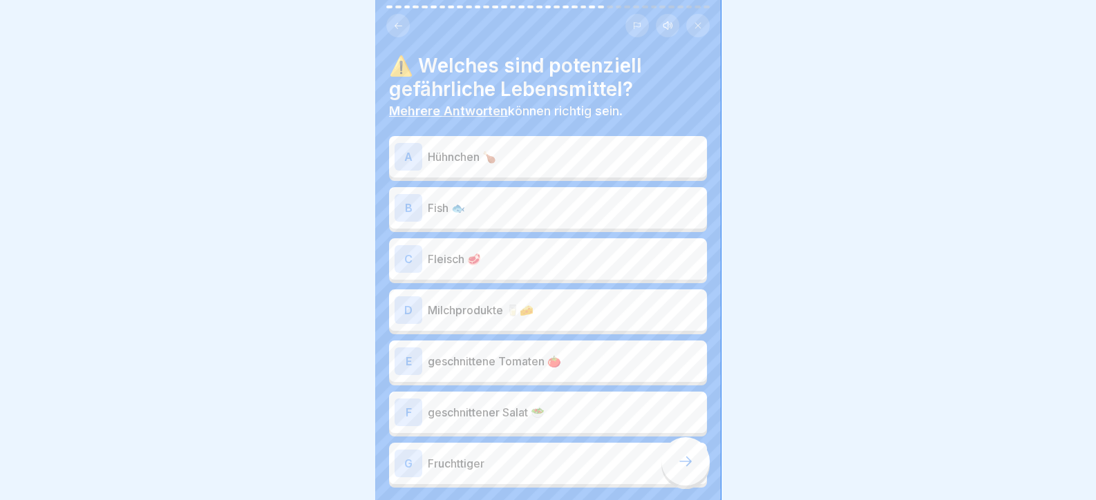
click at [549, 162] on p "Hühnchen 🍗" at bounding box center [565, 157] width 274 height 17
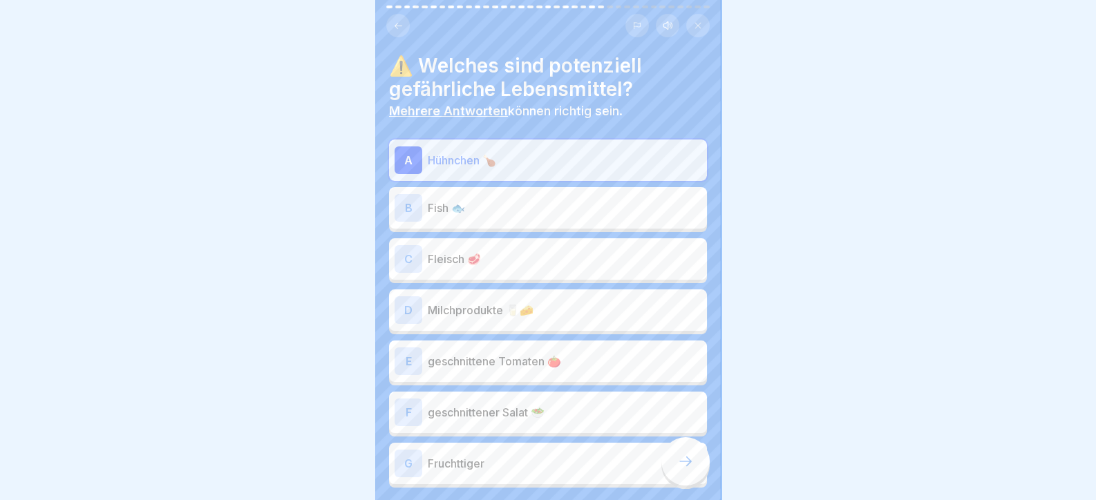
click at [545, 214] on p "Fish 🐟" at bounding box center [565, 208] width 274 height 17
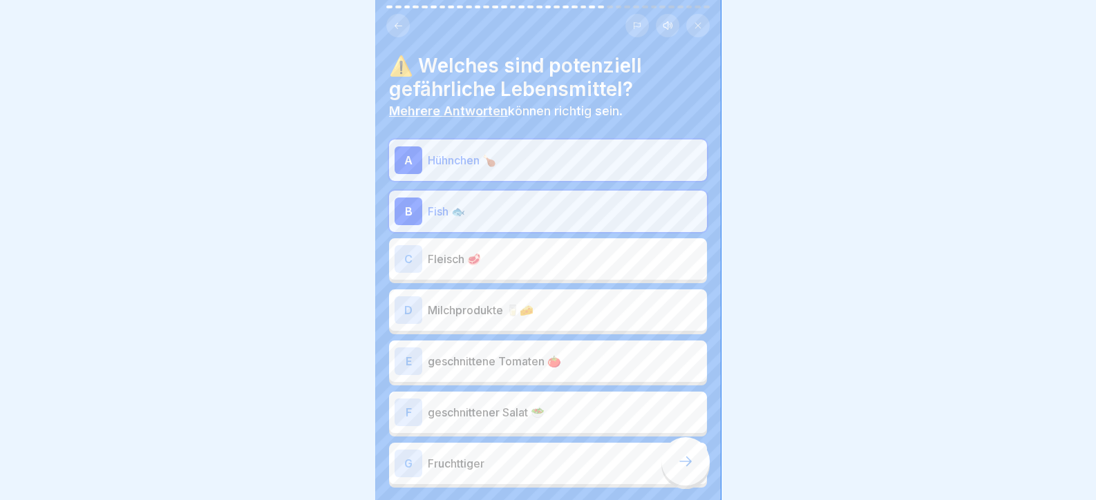
click at [533, 272] on div "C Fleisch 🥩" at bounding box center [548, 259] width 307 height 28
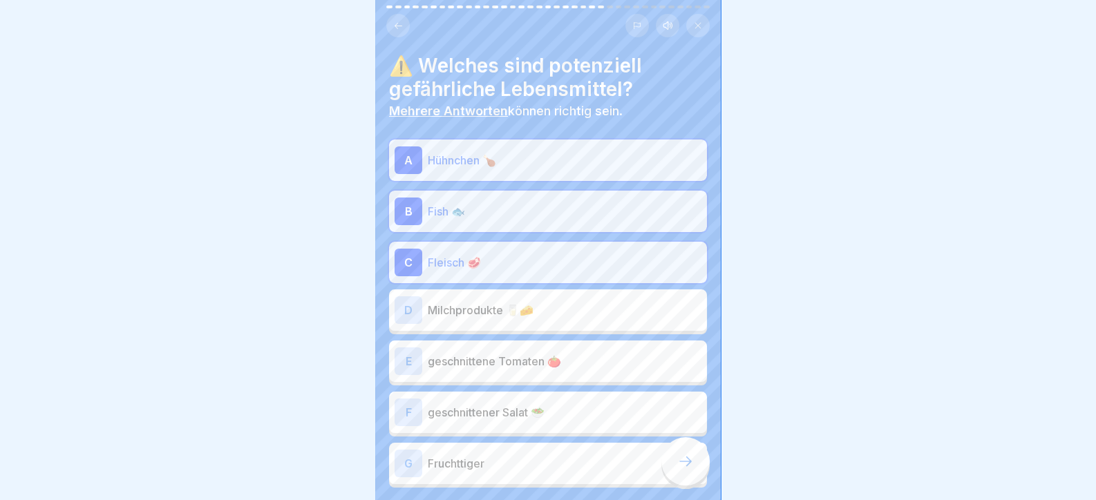
click at [561, 317] on p "Milchprodukte 🥛🧀" at bounding box center [565, 310] width 274 height 17
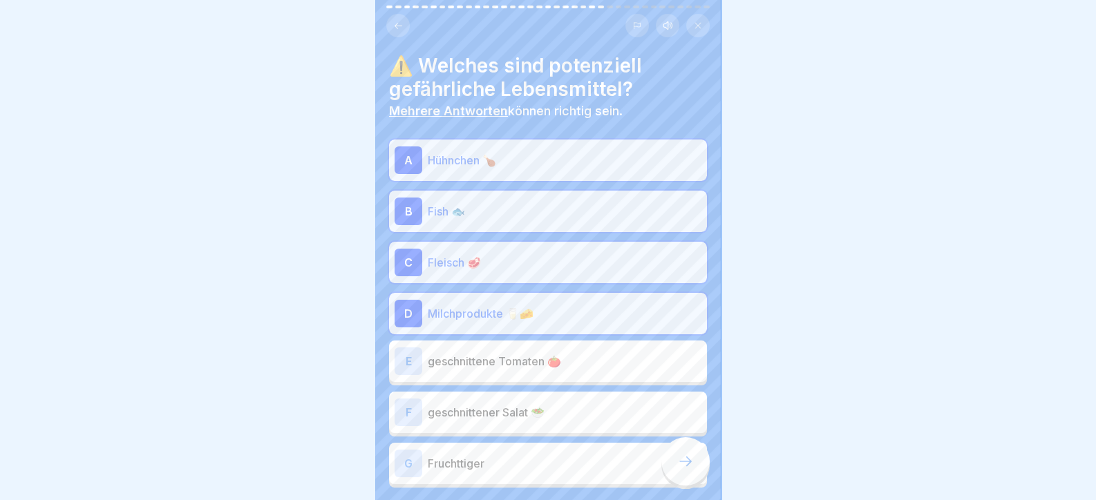
click at [591, 427] on div "F geschnittener Salat 🥗" at bounding box center [548, 412] width 318 height 41
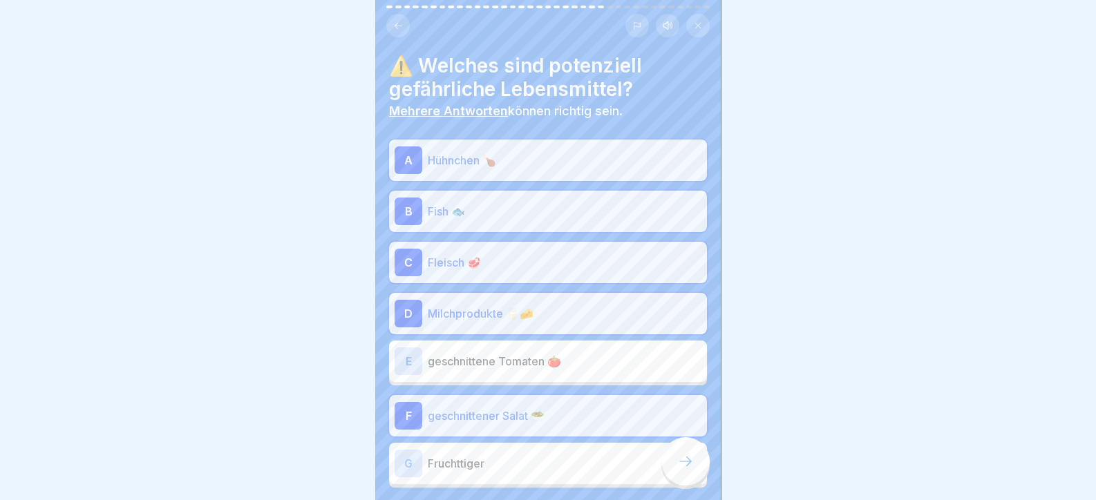
click at [601, 335] on div "A Hühnchen 🍗 B Fish 🐟 C Fleisch 🥩 D Milchprodukte 🥛🧀 E geschnittene Tomaten 🍅 F…" at bounding box center [548, 314] width 318 height 348
click at [603, 370] on div "E geschnittene Tomaten 🍅" at bounding box center [548, 362] width 307 height 28
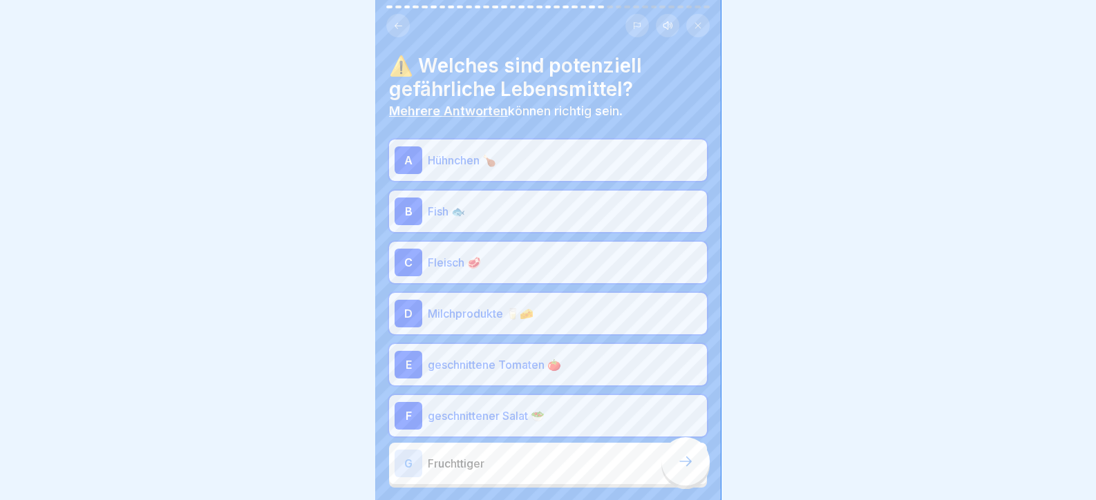
click at [700, 486] on div at bounding box center [685, 462] width 48 height 48
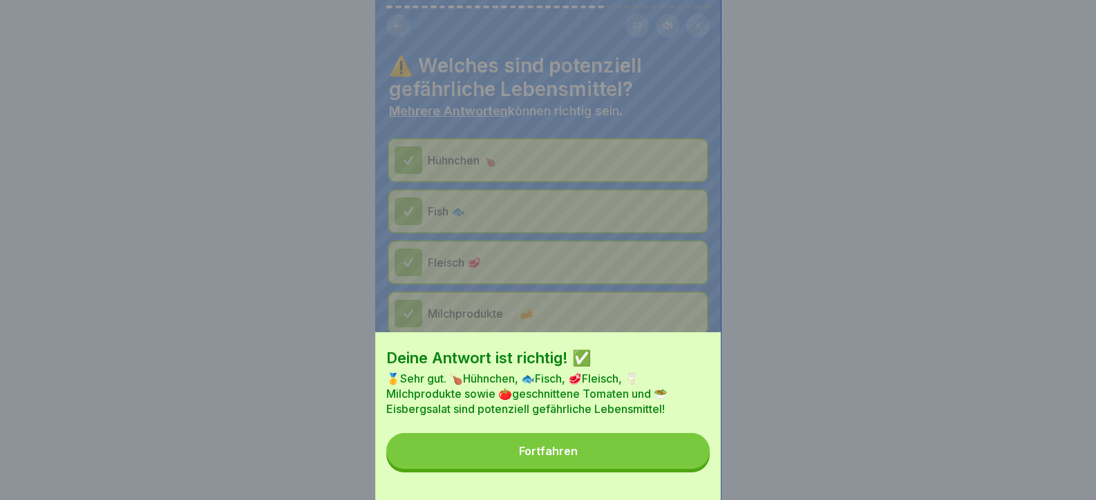
click at [675, 469] on button "Fortfahren" at bounding box center [547, 451] width 323 height 36
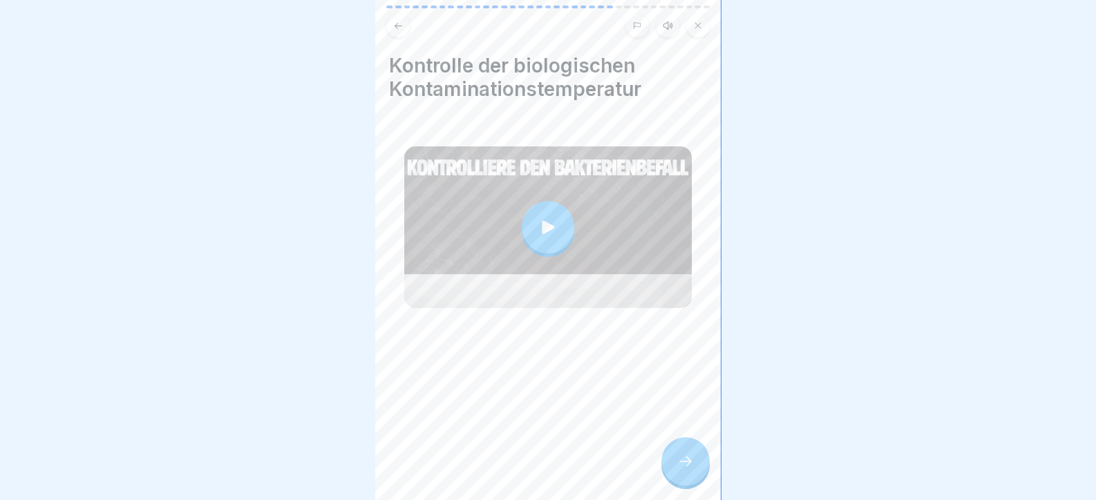
click at [684, 470] on icon at bounding box center [685, 461] width 17 height 17
click at [680, 466] on icon at bounding box center [685, 461] width 17 height 17
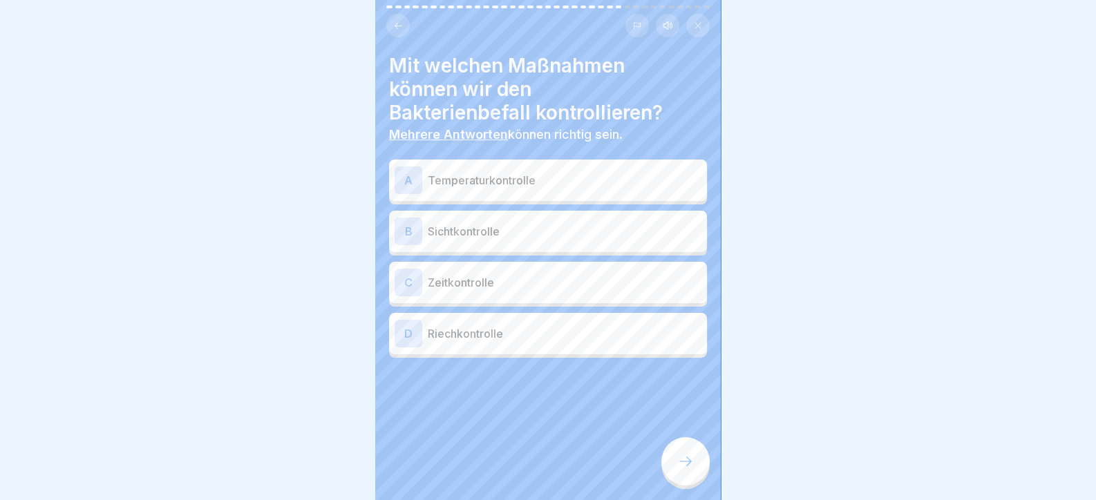
click at [502, 187] on p "Temperaturkontrolle" at bounding box center [565, 180] width 274 height 17
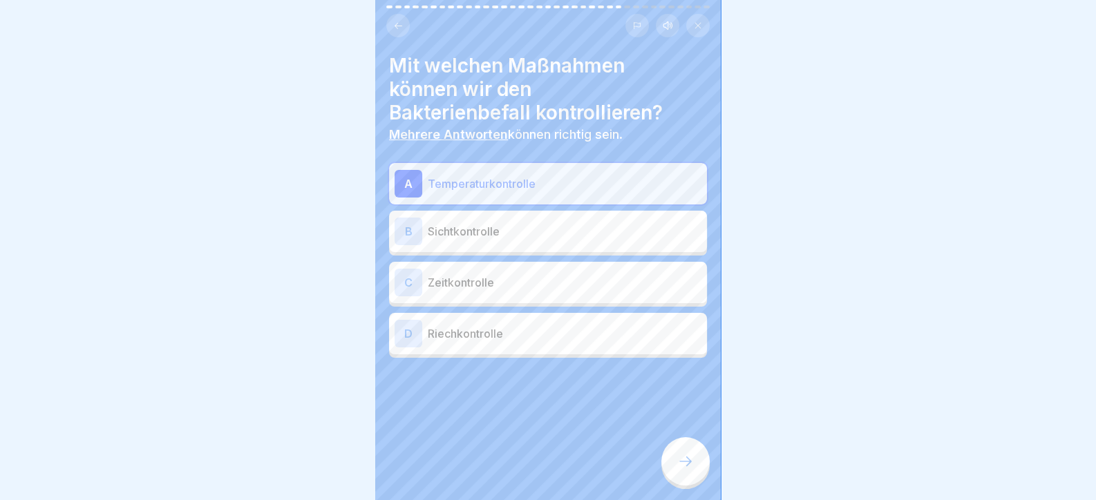
click at [505, 286] on p "Zeitkontrolle" at bounding box center [565, 282] width 274 height 17
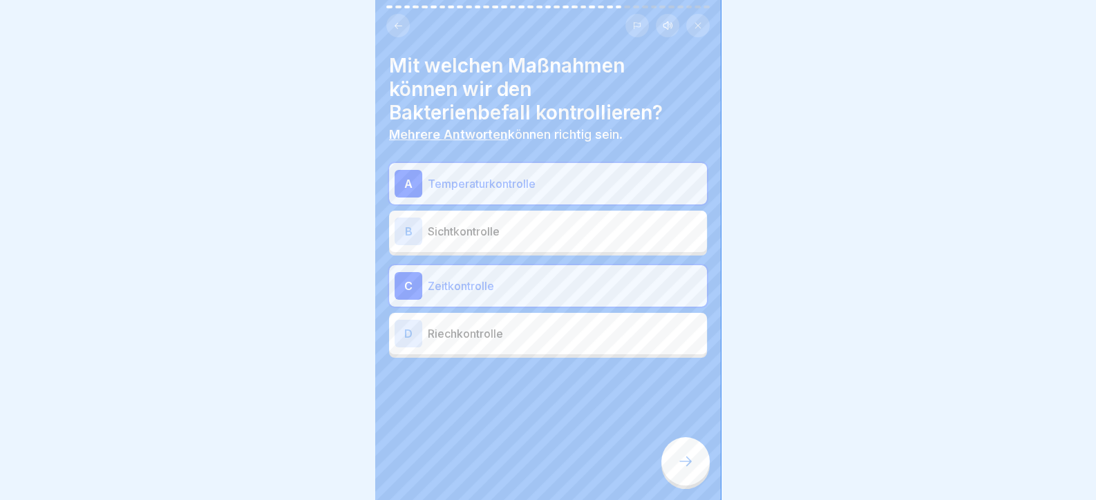
click at [697, 485] on div at bounding box center [685, 462] width 48 height 48
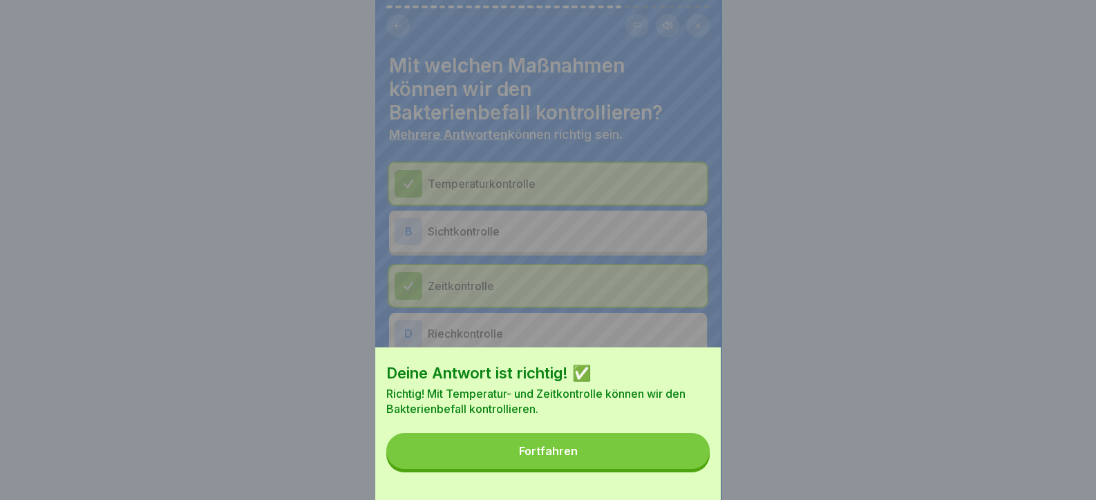
click at [626, 464] on button "Fortfahren" at bounding box center [547, 451] width 323 height 36
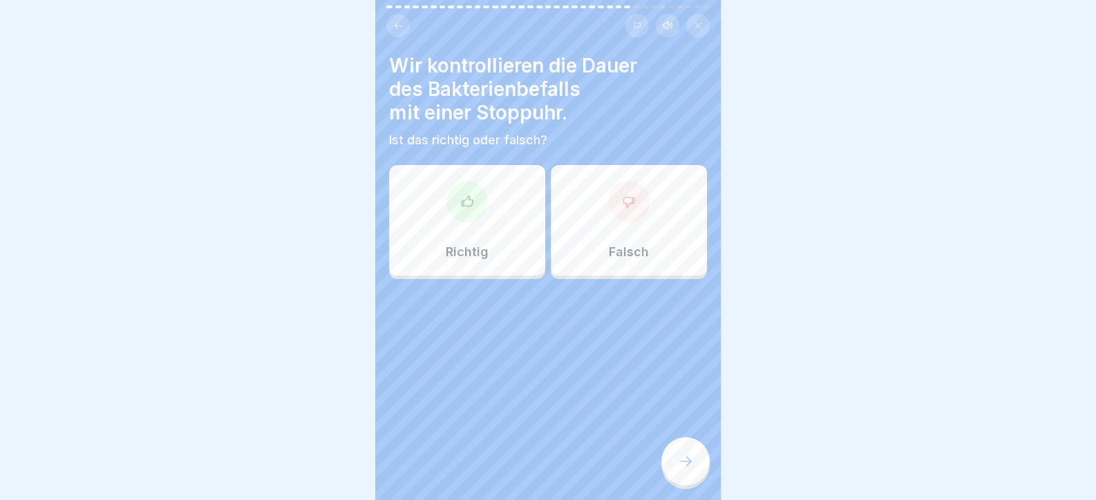
click at [612, 204] on div at bounding box center [628, 201] width 41 height 41
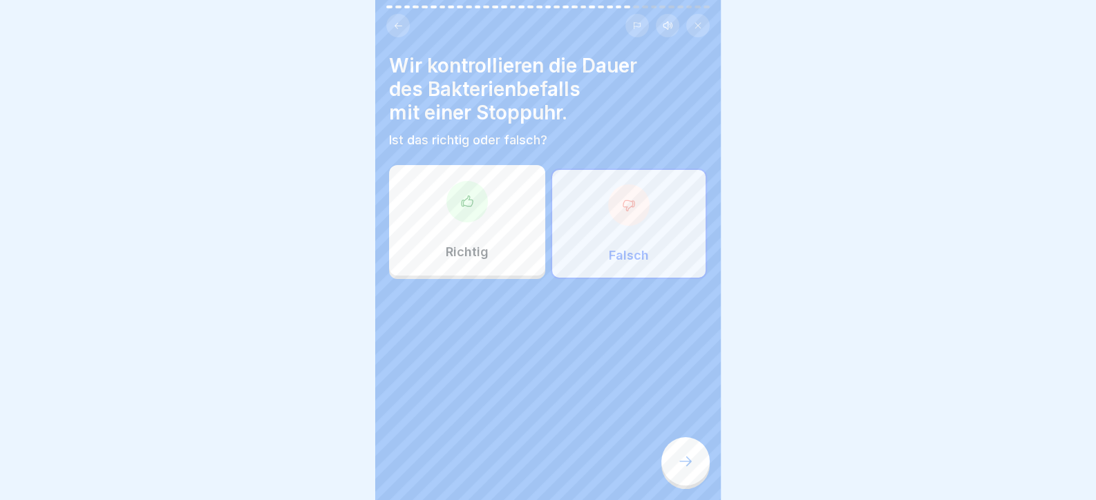
click at [686, 455] on div at bounding box center [685, 462] width 48 height 48
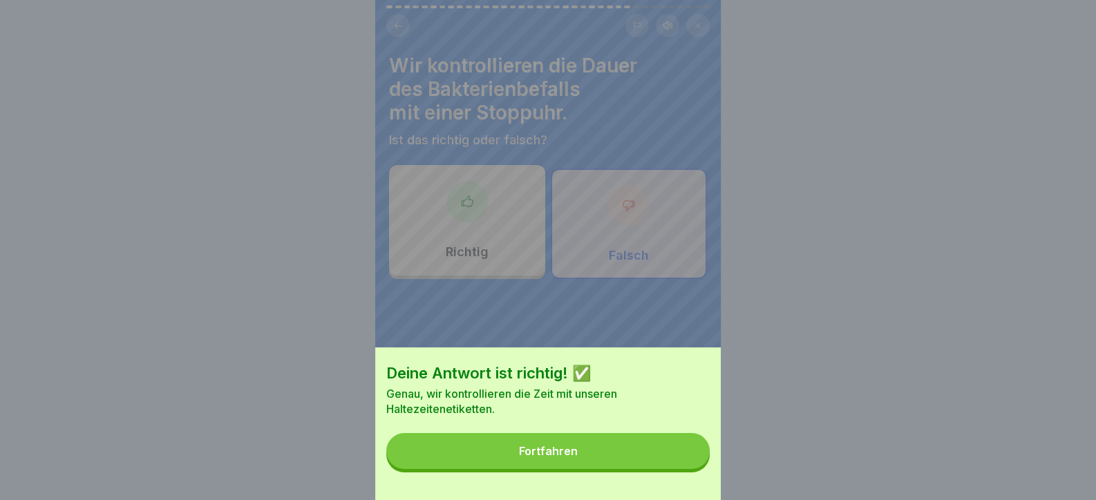
click at [670, 469] on button "Fortfahren" at bounding box center [547, 451] width 323 height 36
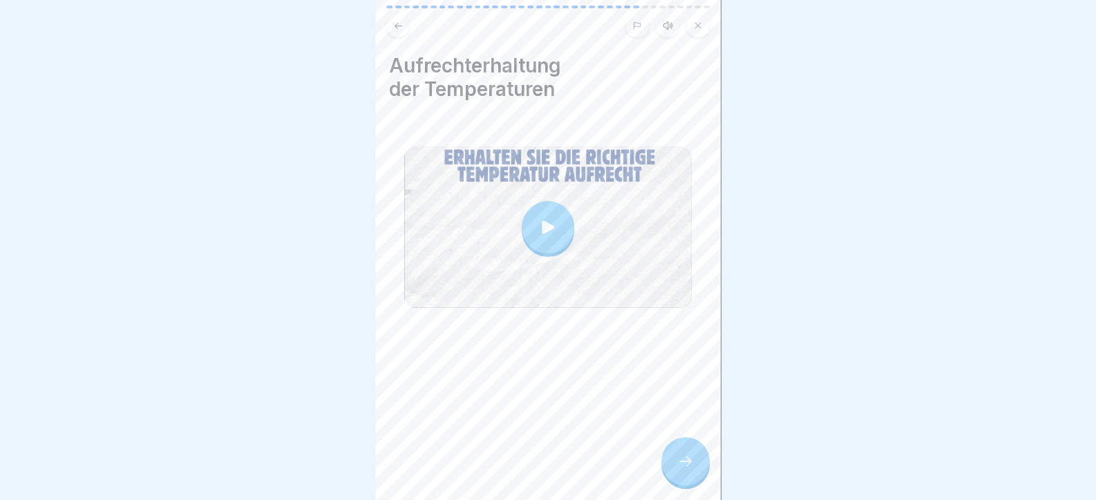
click at [688, 468] on icon at bounding box center [685, 461] width 17 height 17
click at [674, 462] on div at bounding box center [685, 462] width 48 height 48
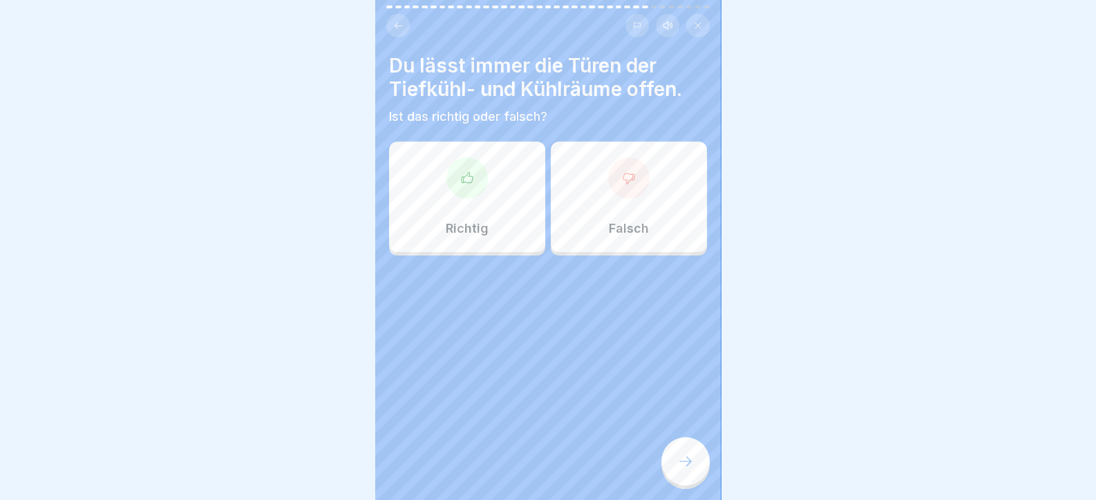
click at [619, 188] on div at bounding box center [628, 178] width 41 height 41
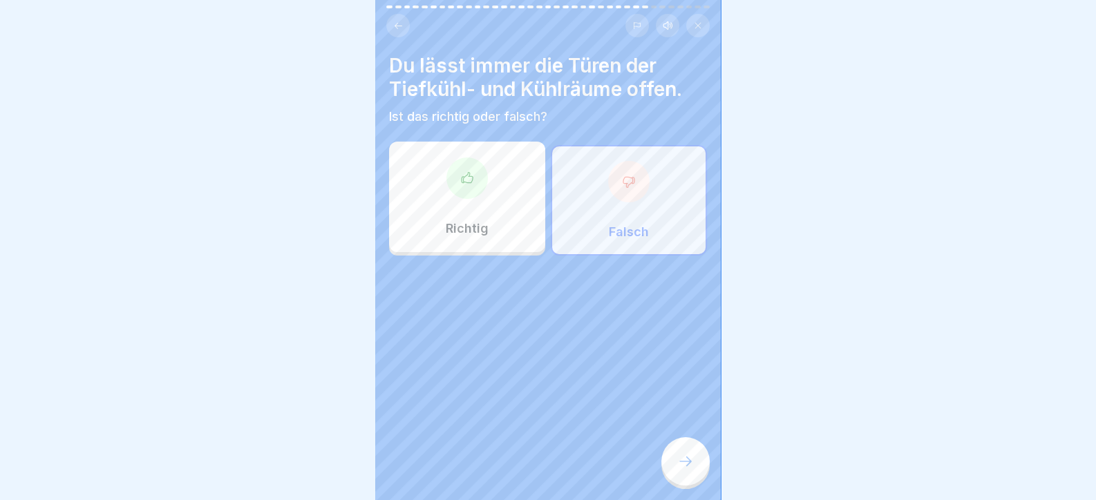
click at [674, 480] on div at bounding box center [685, 462] width 48 height 48
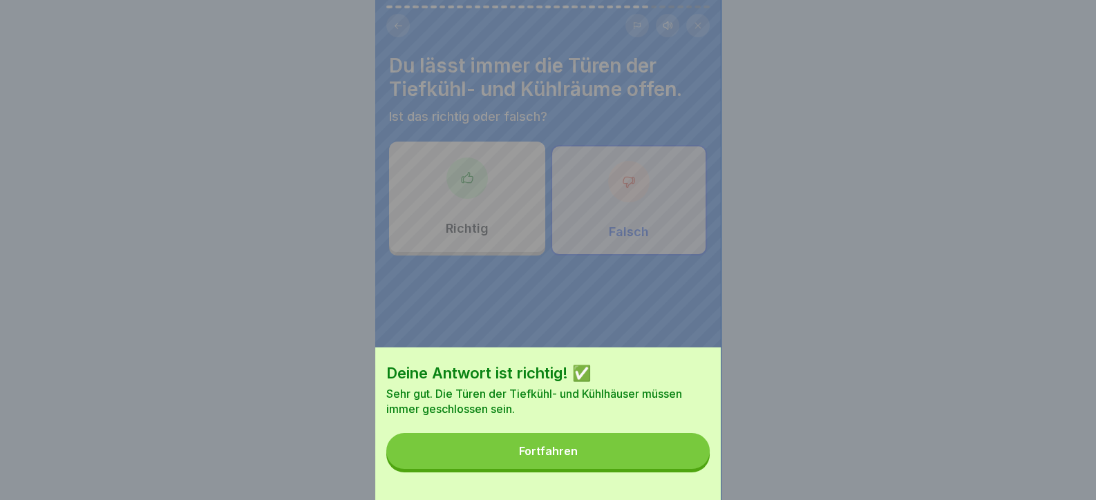
click at [632, 469] on button "Fortfahren" at bounding box center [547, 451] width 323 height 36
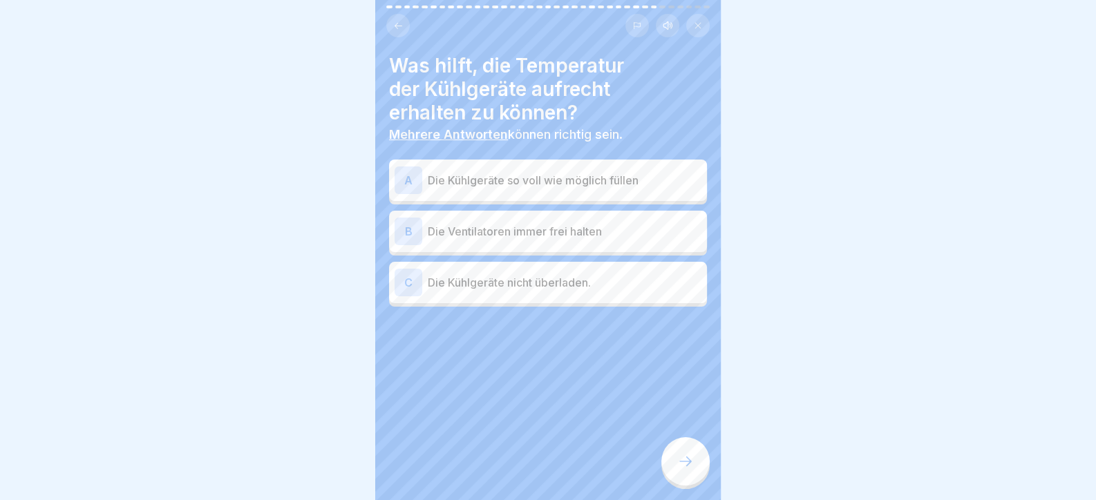
click at [505, 227] on p "Die Ventilatoren immer frei halten" at bounding box center [565, 231] width 274 height 17
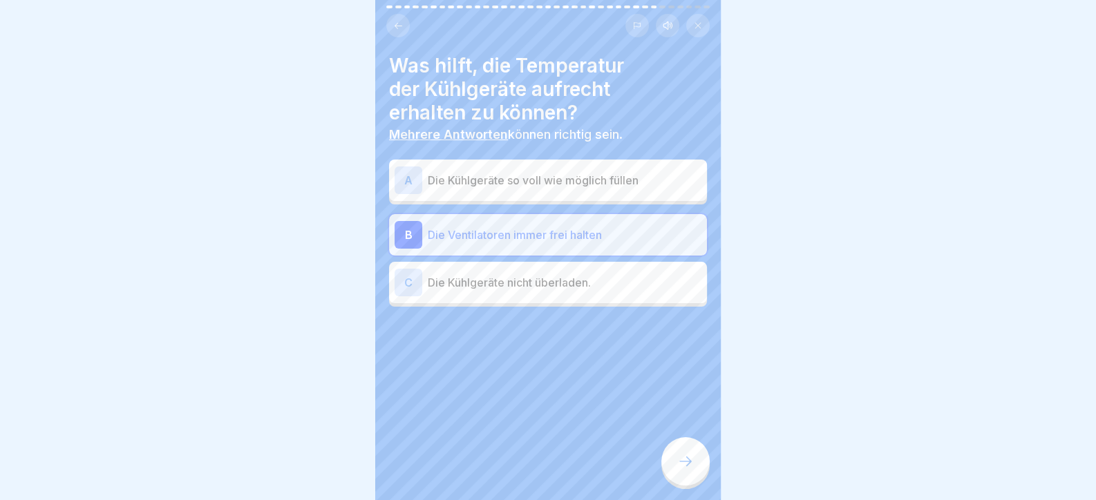
click at [529, 288] on p "Die Kühlgeräte nicht überladen." at bounding box center [565, 282] width 274 height 17
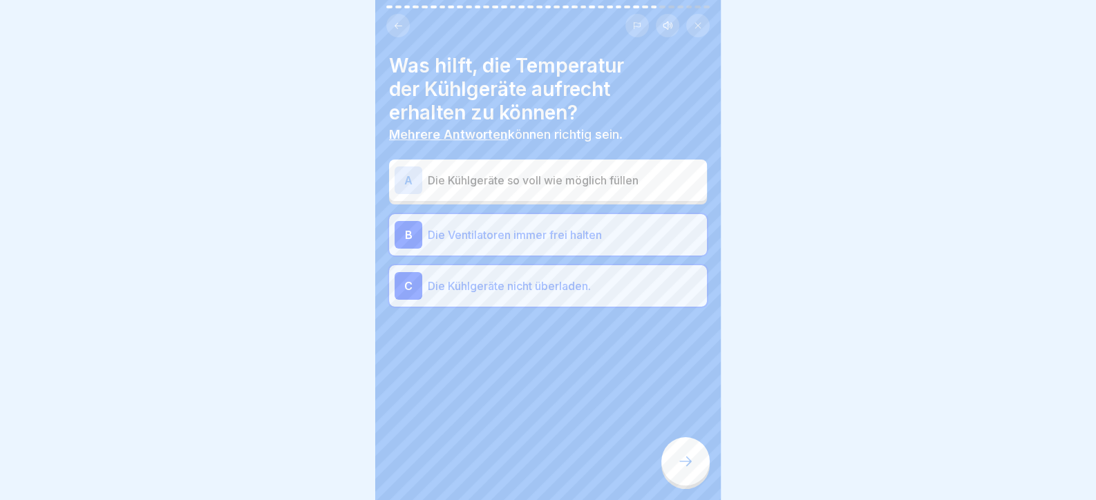
click at [681, 468] on icon at bounding box center [685, 461] width 17 height 17
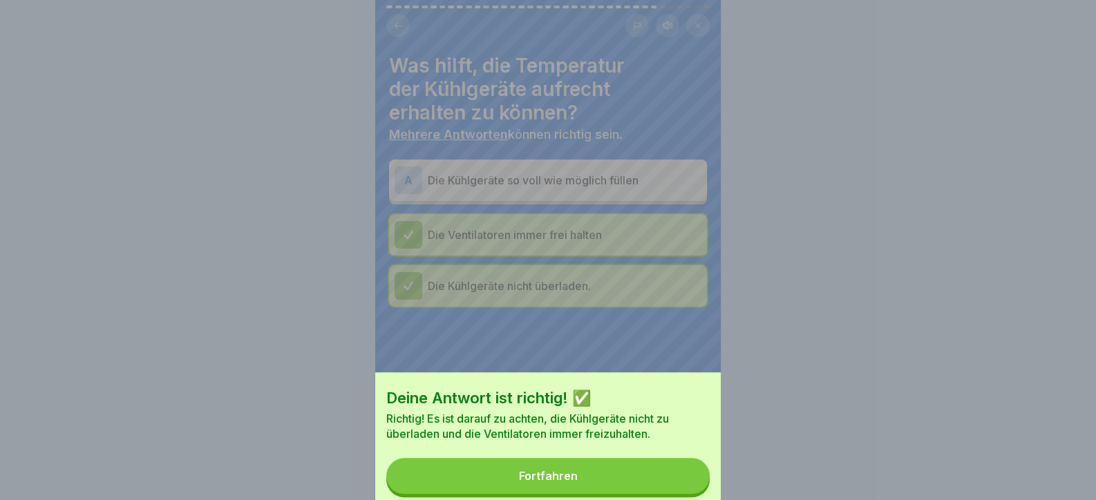
click at [668, 466] on button "Fortfahren" at bounding box center [547, 476] width 323 height 36
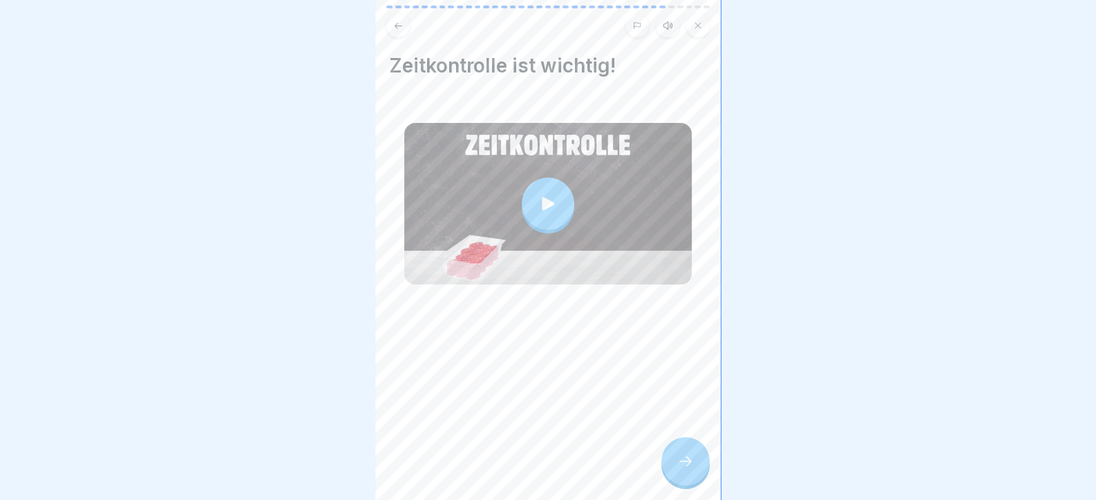
click at [689, 467] on icon at bounding box center [685, 461] width 17 height 17
click at [675, 462] on div at bounding box center [685, 462] width 48 height 48
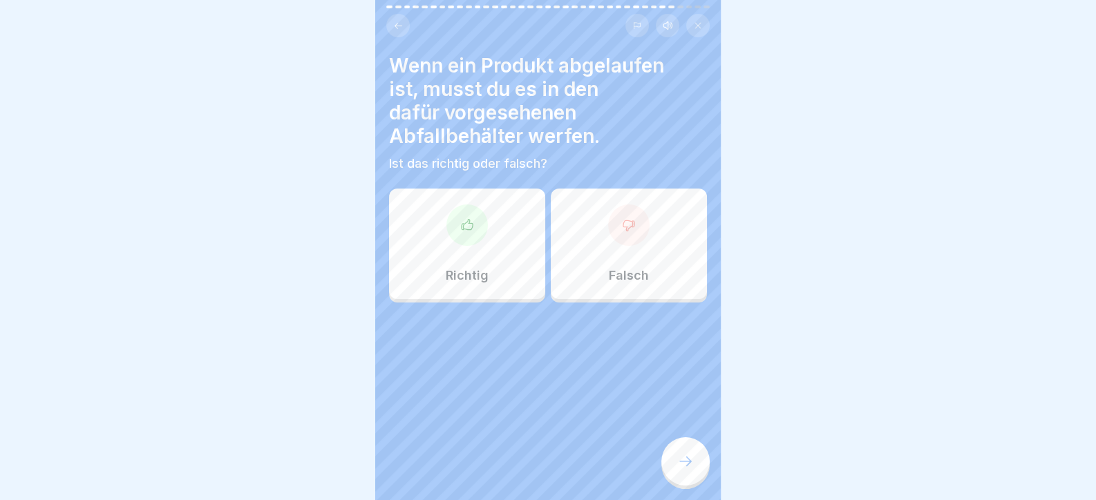
click at [465, 241] on div at bounding box center [466, 225] width 41 height 41
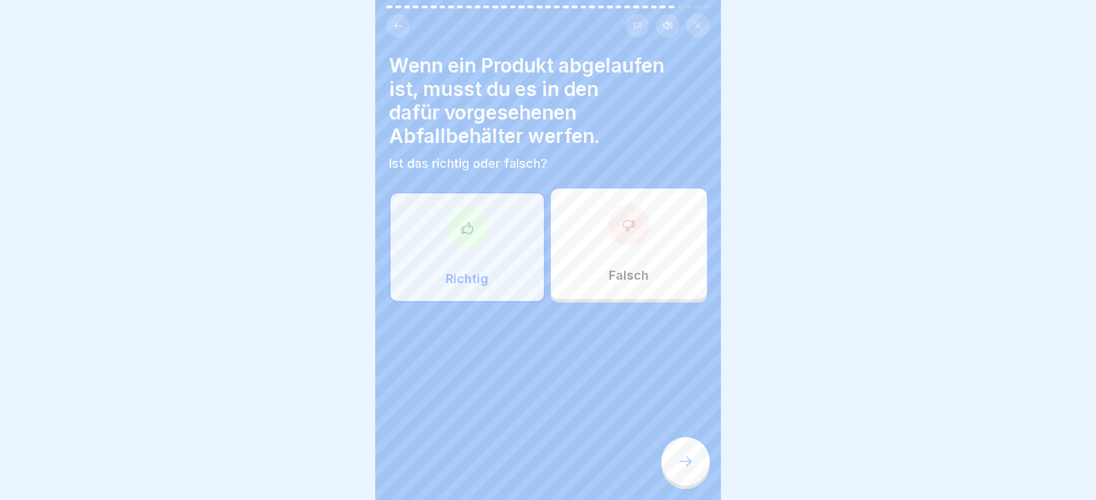
click at [684, 470] on icon at bounding box center [685, 461] width 17 height 17
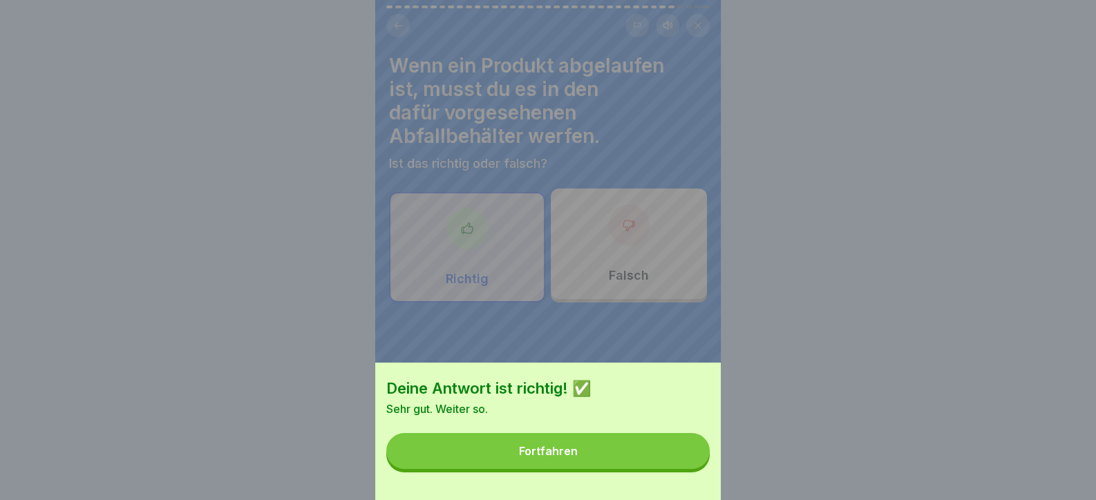
click at [673, 469] on button "Fortfahren" at bounding box center [547, 451] width 323 height 36
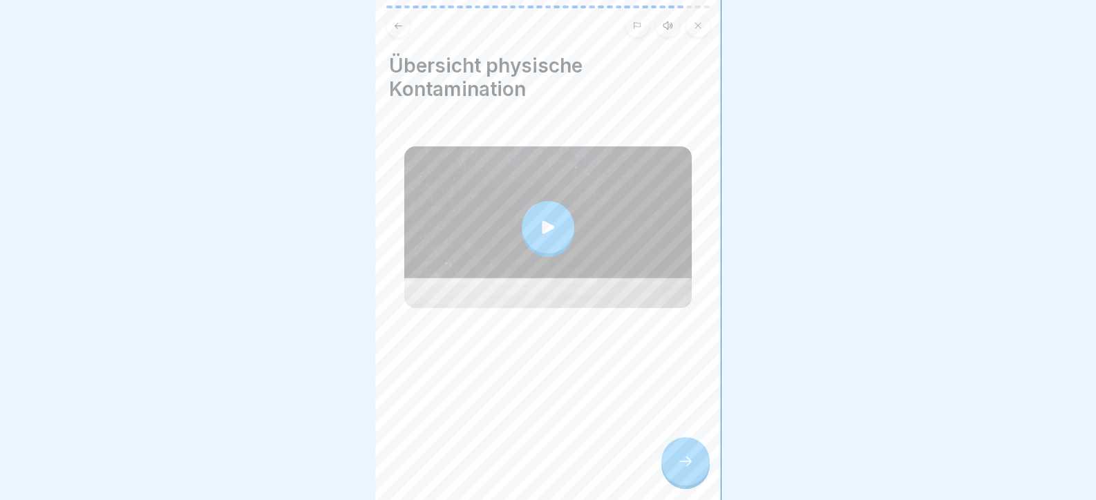
click at [674, 461] on div at bounding box center [685, 462] width 48 height 48
click at [685, 457] on div at bounding box center [685, 462] width 48 height 48
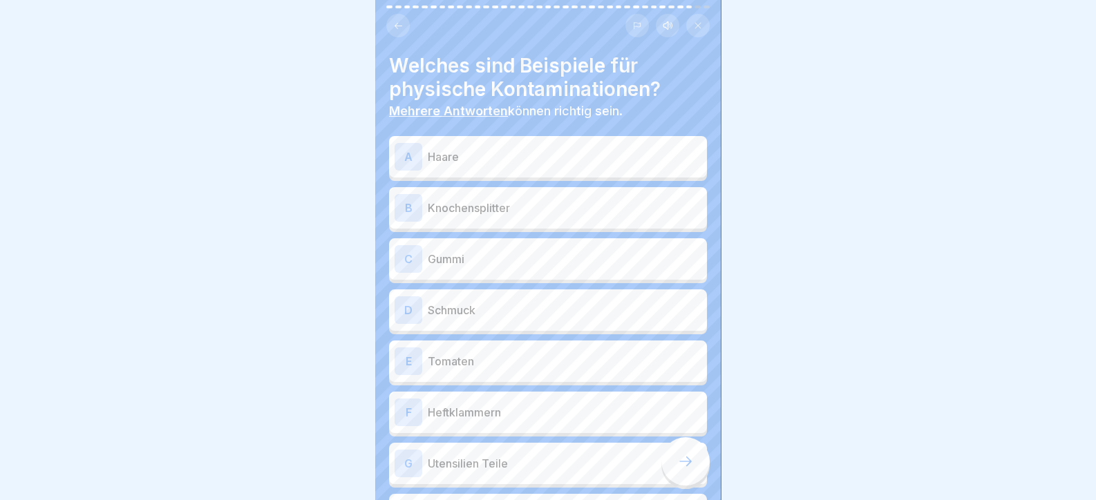
click at [516, 171] on div "A Haare" at bounding box center [548, 156] width 318 height 41
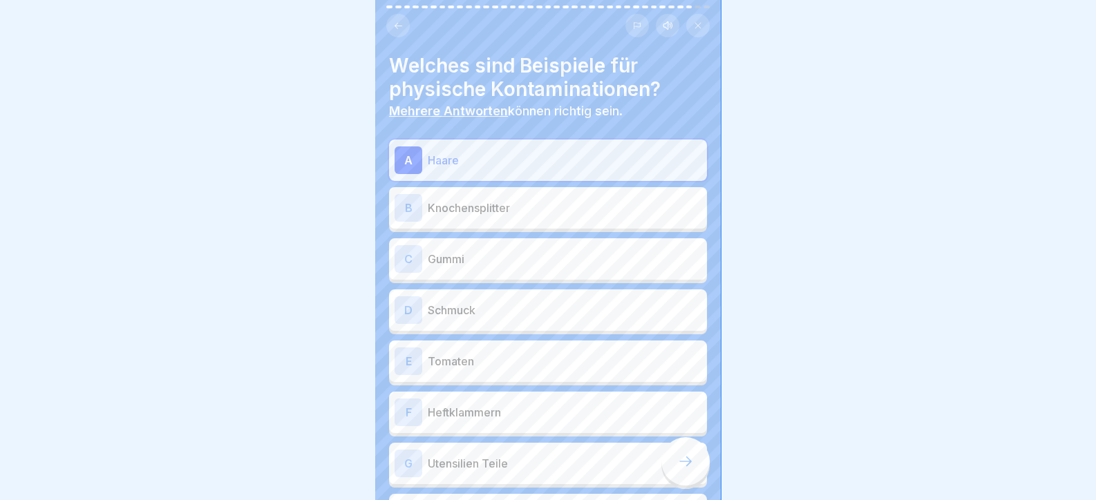
click at [508, 200] on p "Knochensplitter" at bounding box center [565, 208] width 274 height 17
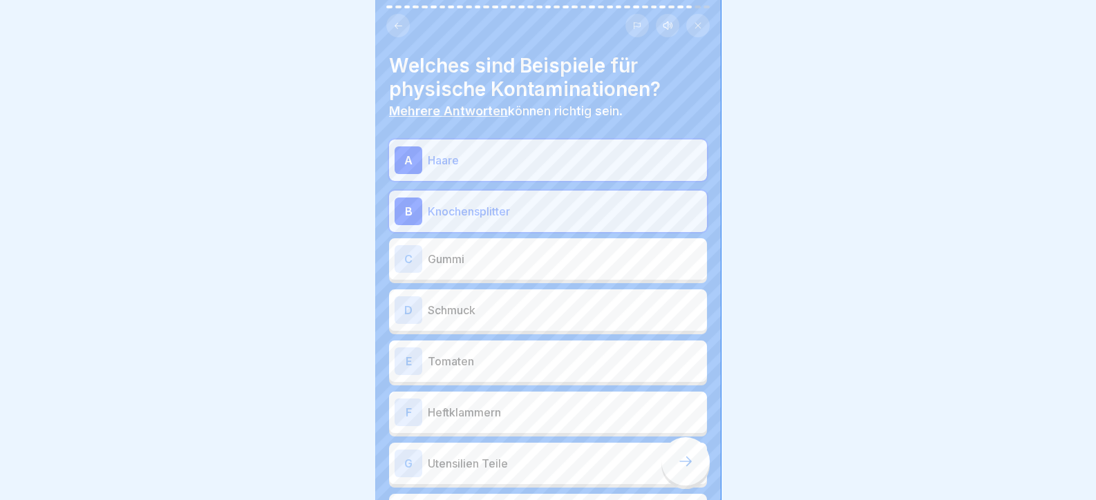
click at [487, 267] on div "C Gummi" at bounding box center [548, 259] width 307 height 28
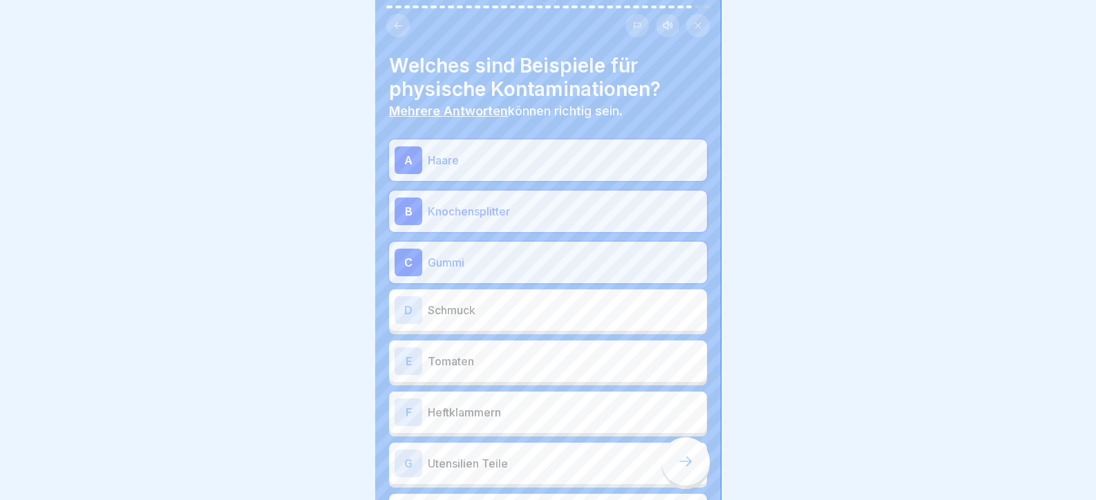
click at [491, 313] on p "Schmuck" at bounding box center [565, 310] width 274 height 17
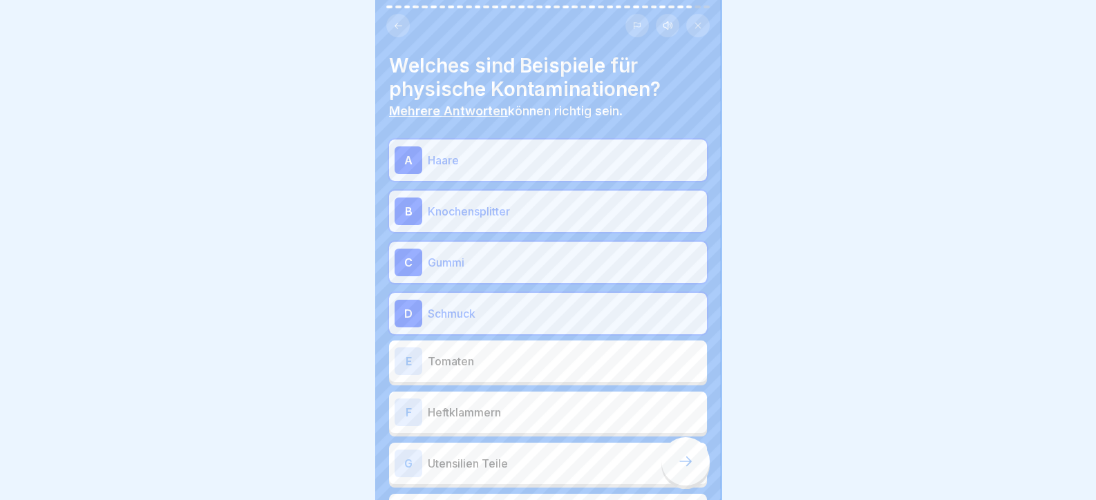
click at [496, 366] on p "Tomaten" at bounding box center [565, 361] width 274 height 17
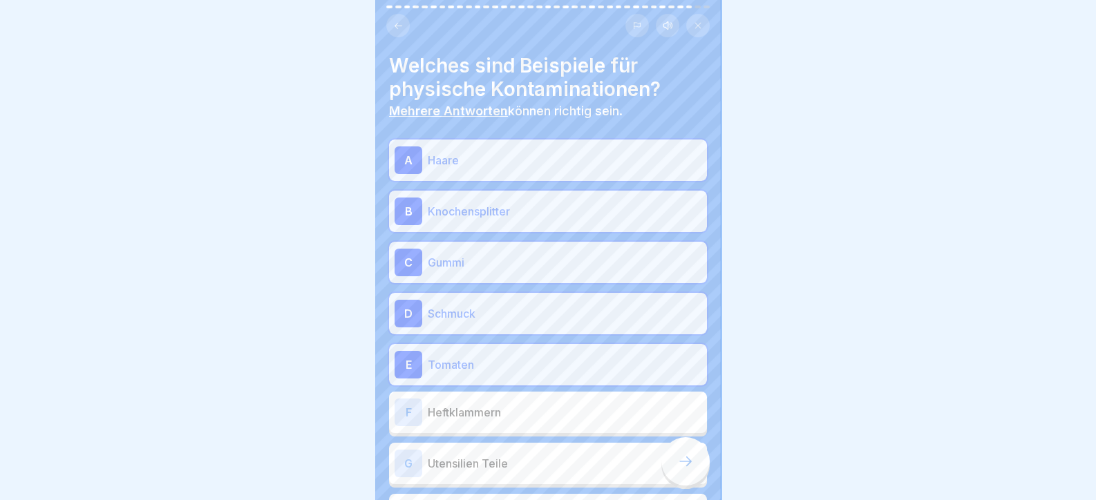
click at [507, 367] on p "Tomaten" at bounding box center [565, 365] width 274 height 17
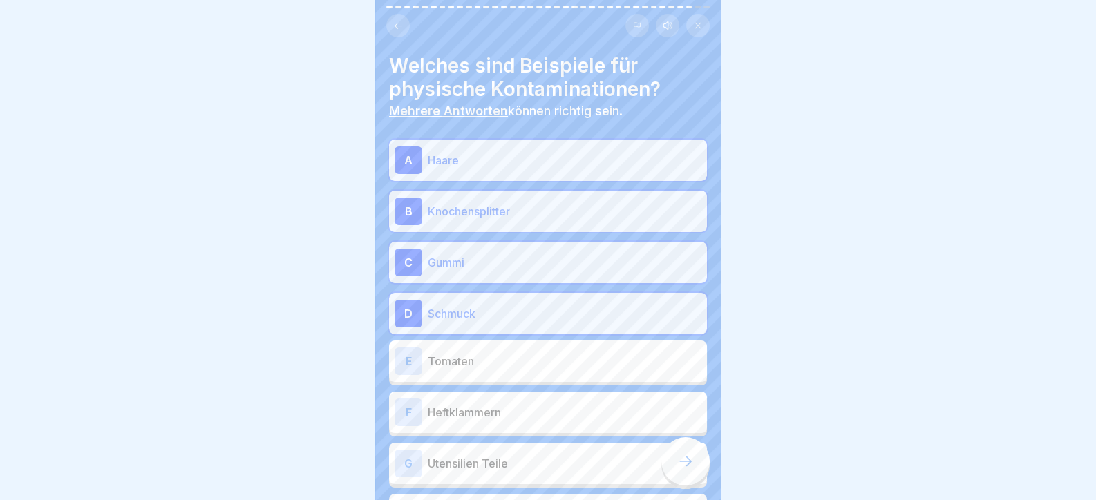
click at [496, 415] on p "Heftklammern" at bounding box center [565, 412] width 274 height 17
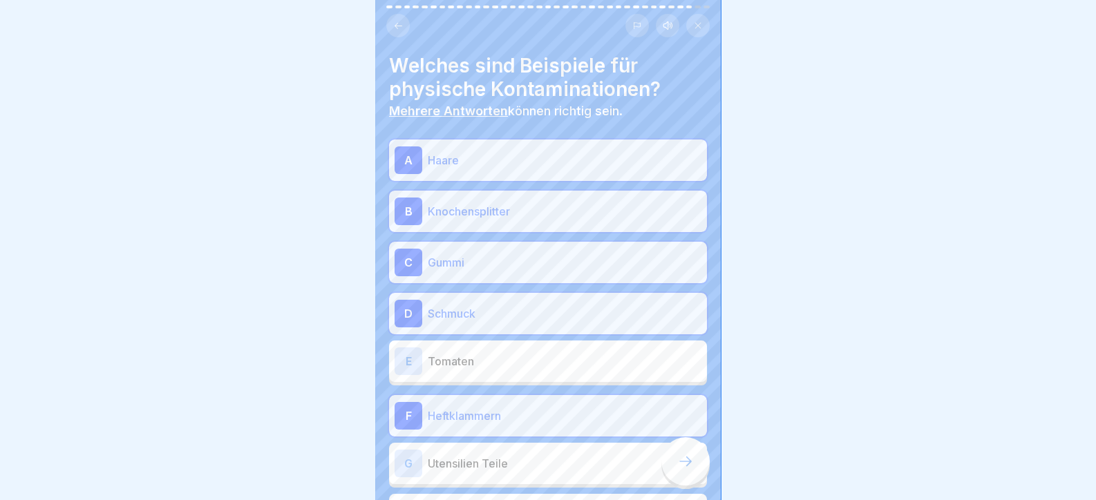
click at [493, 462] on p "Utensilien Teile" at bounding box center [565, 463] width 274 height 17
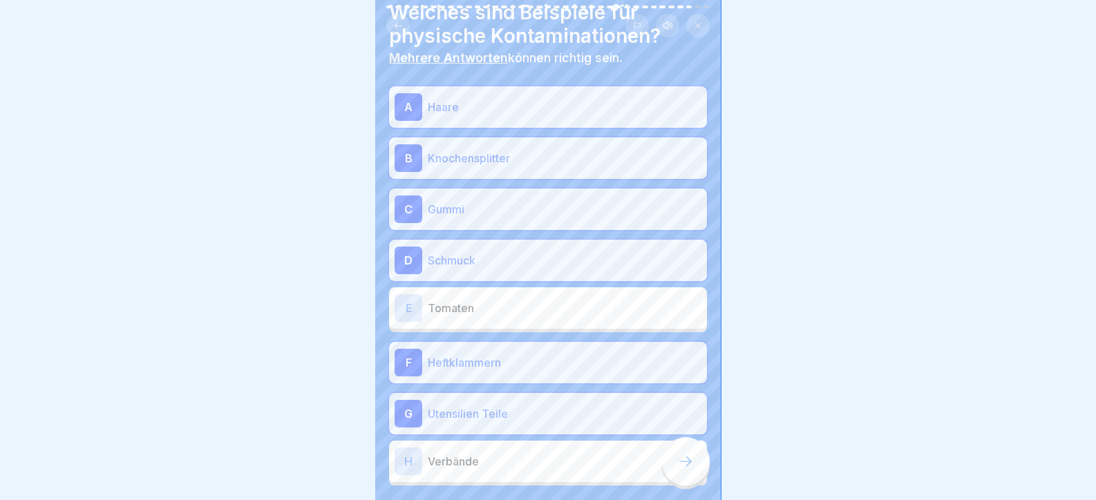
scroll to position [121, 0]
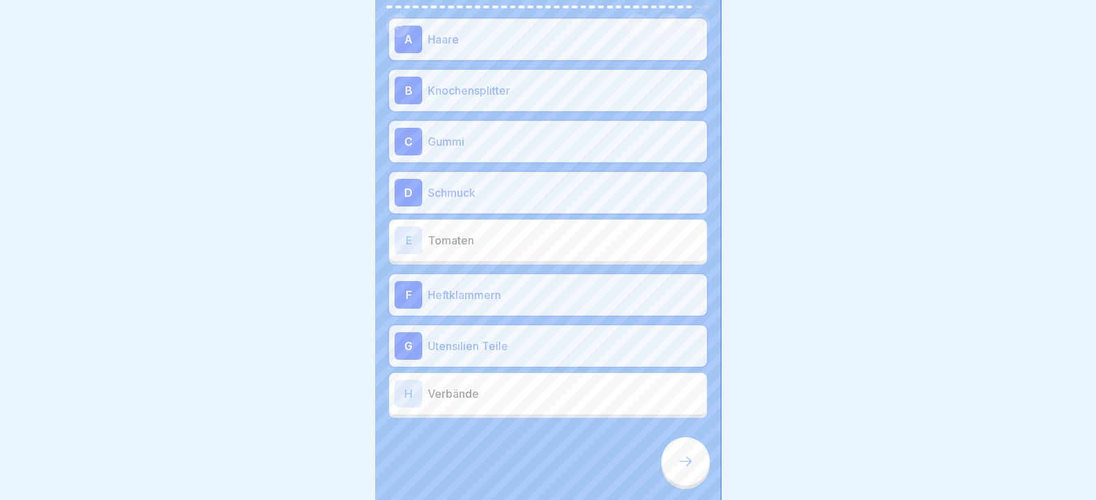
click at [485, 386] on p "Verbände" at bounding box center [565, 394] width 274 height 17
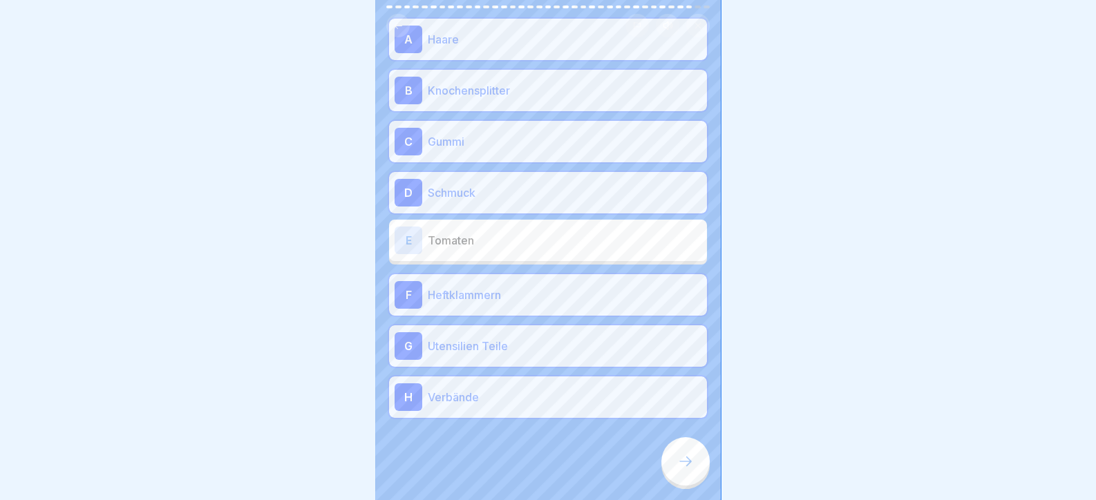
click at [681, 481] on div at bounding box center [685, 462] width 48 height 48
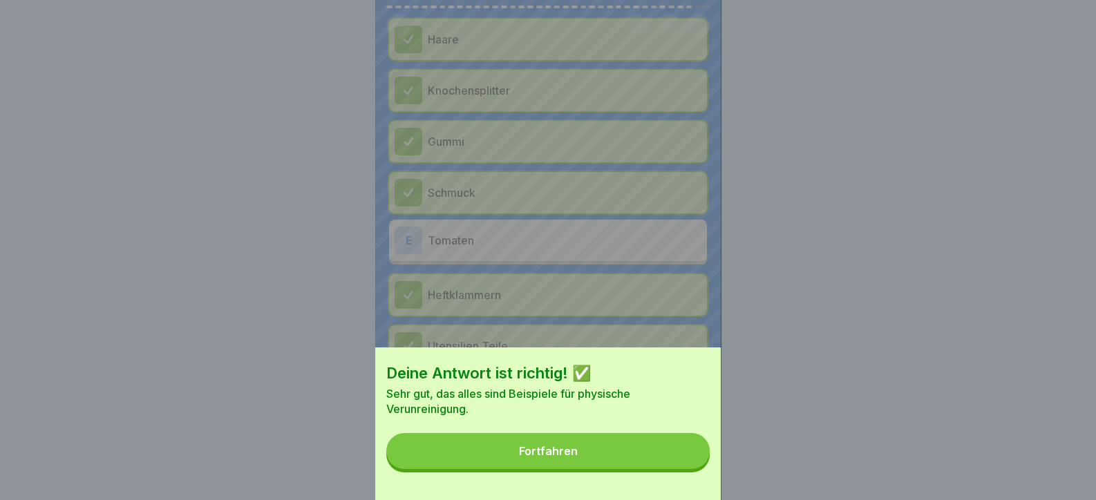
click at [628, 469] on button "Fortfahren" at bounding box center [547, 451] width 323 height 36
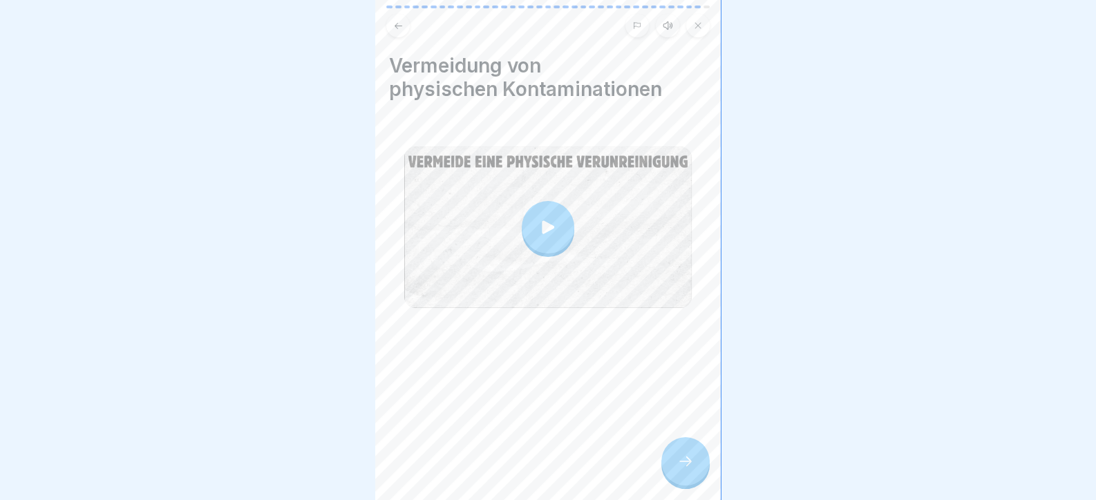
click at [684, 470] on icon at bounding box center [685, 461] width 17 height 17
click at [691, 470] on icon at bounding box center [685, 461] width 17 height 17
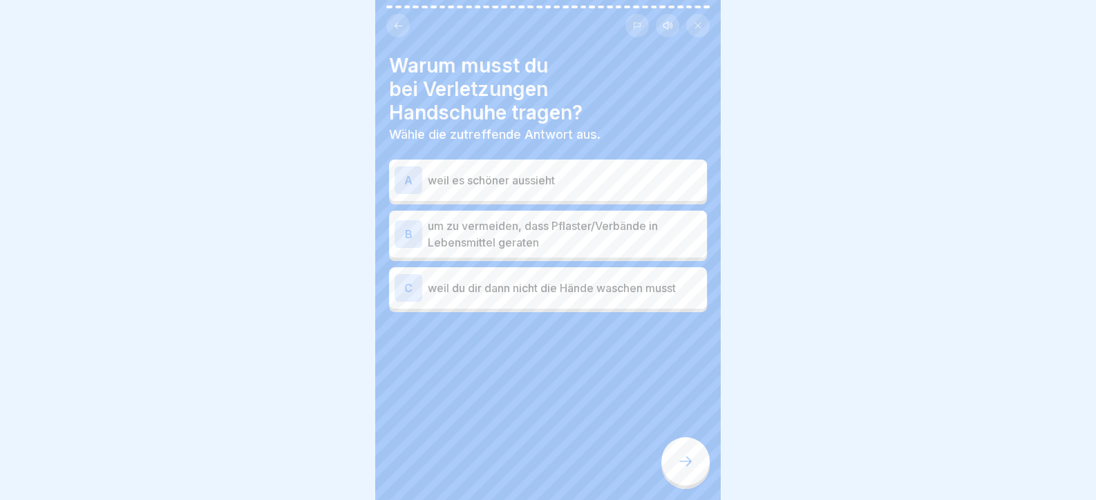
click at [543, 238] on p "um zu vermeiden, dass Pflaster/Verbände in Lebensmittel geraten" at bounding box center [565, 234] width 274 height 33
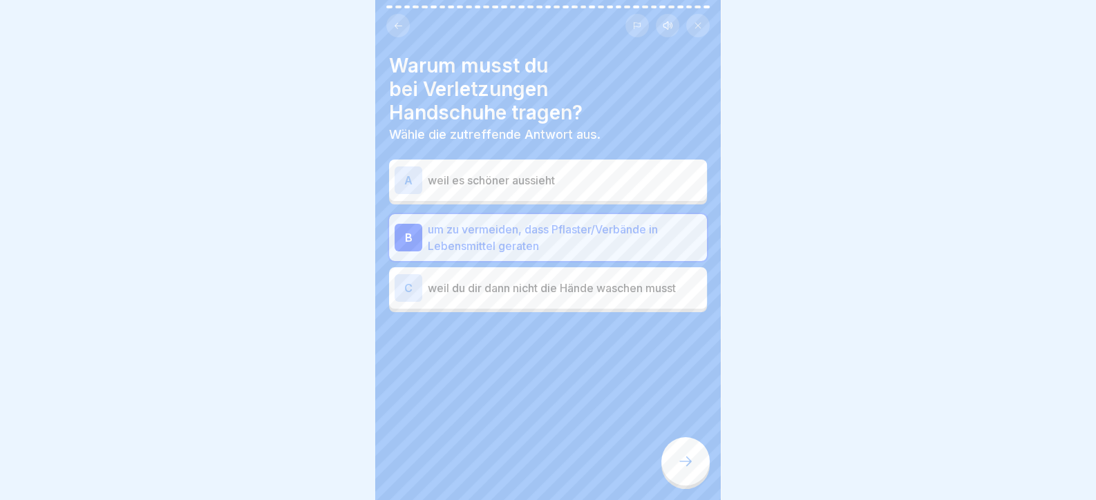
click at [683, 469] on icon at bounding box center [685, 461] width 17 height 17
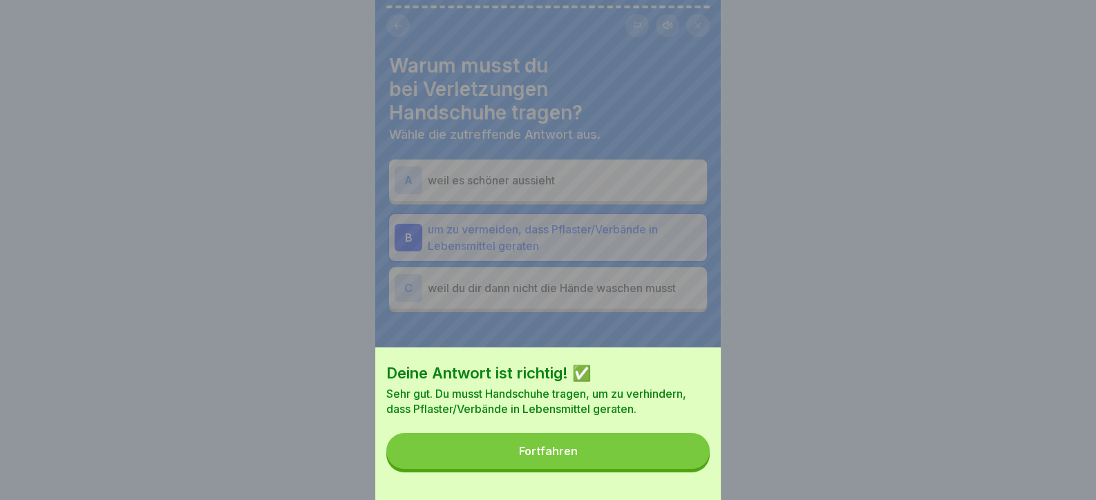
click at [661, 469] on button "Fortfahren" at bounding box center [547, 451] width 323 height 36
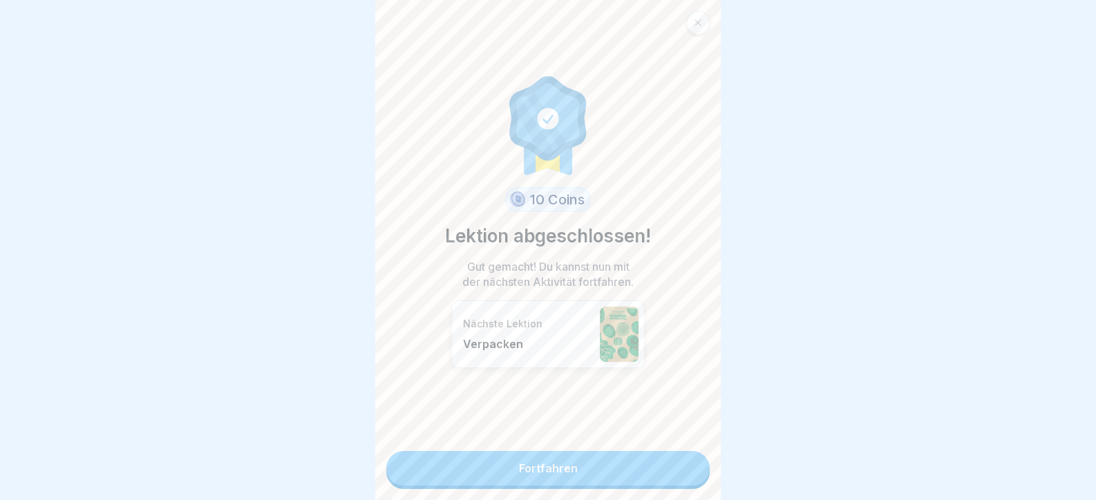
click at [647, 483] on link "Fortfahren" at bounding box center [547, 468] width 323 height 35
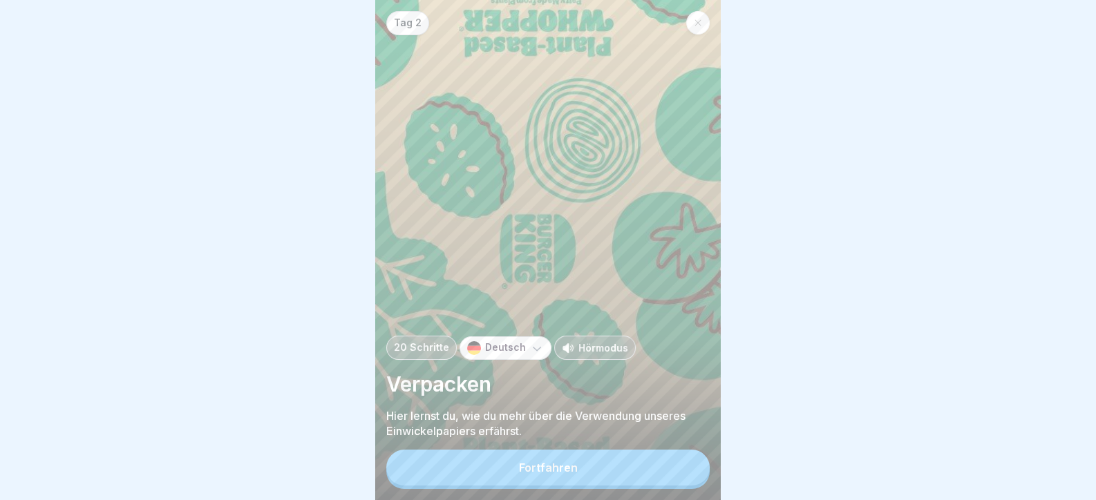
click at [682, 461] on div "Fortfahren" at bounding box center [547, 469] width 323 height 39
click at [643, 476] on button "Fortfahren" at bounding box center [547, 468] width 323 height 36
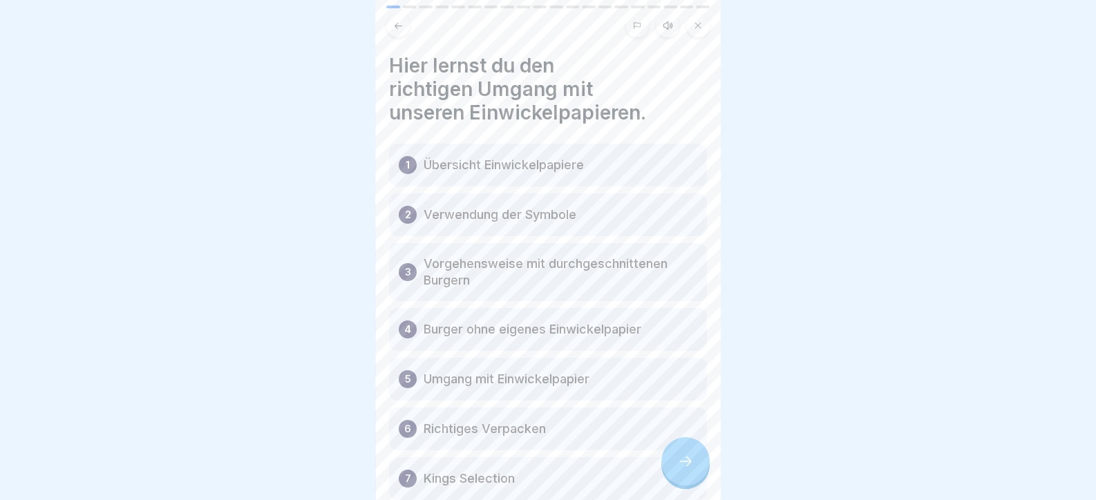
click at [684, 470] on icon at bounding box center [685, 461] width 17 height 17
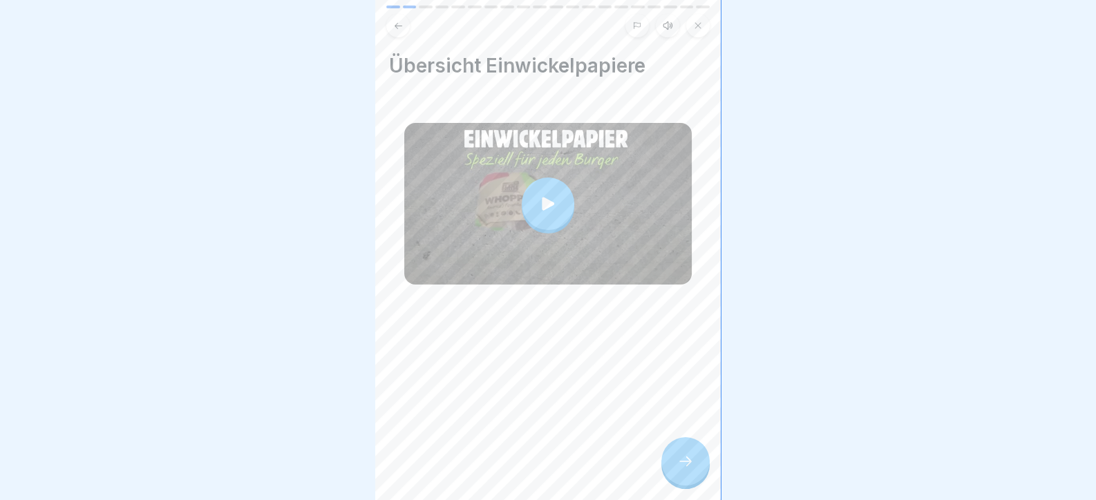
click at [684, 470] on icon at bounding box center [685, 461] width 17 height 17
click at [664, 466] on div "Tag 2 20 Schritte Deutsch Hörmodus Verpacken Hier lernst du, wie du mehr über d…" at bounding box center [548, 250] width 346 height 500
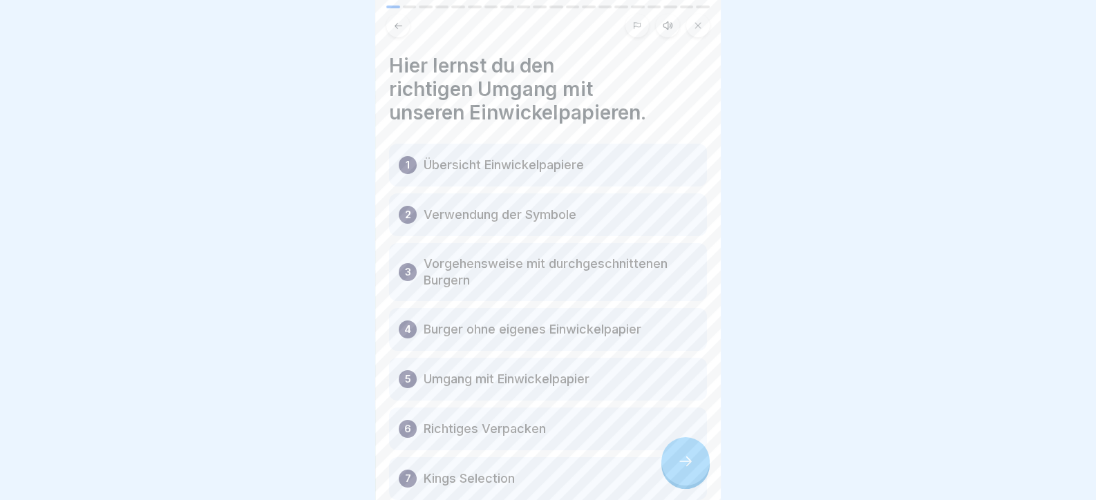
click at [690, 466] on icon at bounding box center [685, 461] width 17 height 17
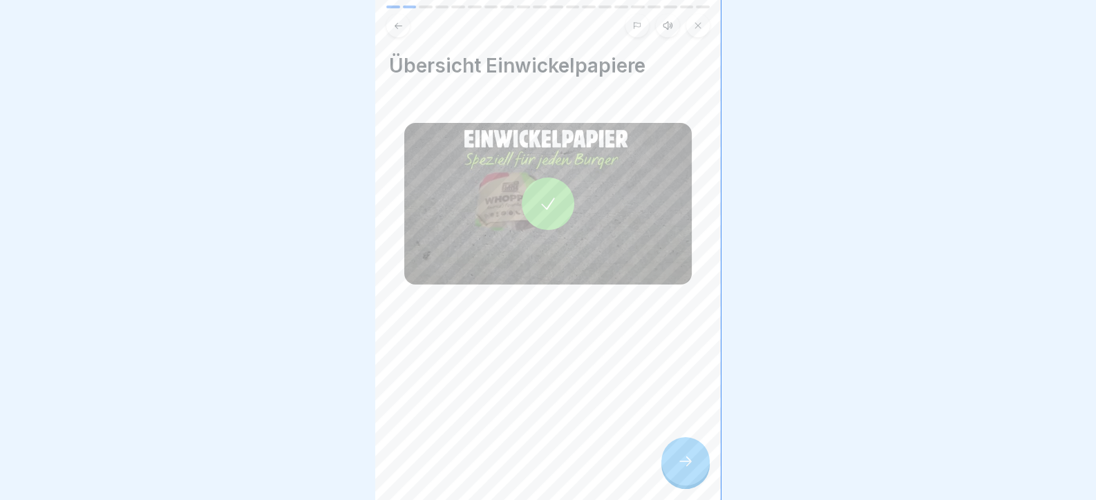
click at [690, 466] on icon at bounding box center [685, 461] width 17 height 17
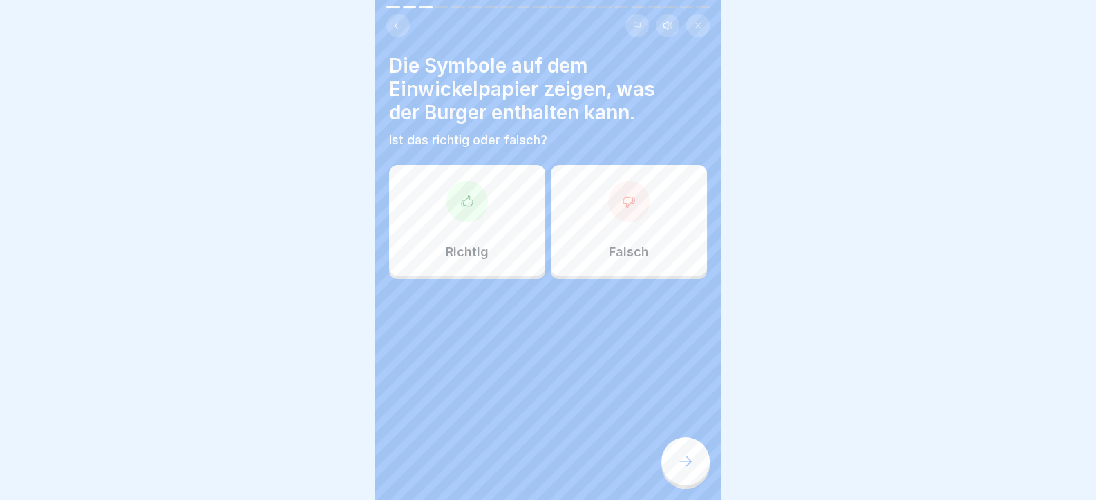
click at [469, 225] on div "Richtig" at bounding box center [467, 220] width 156 height 111
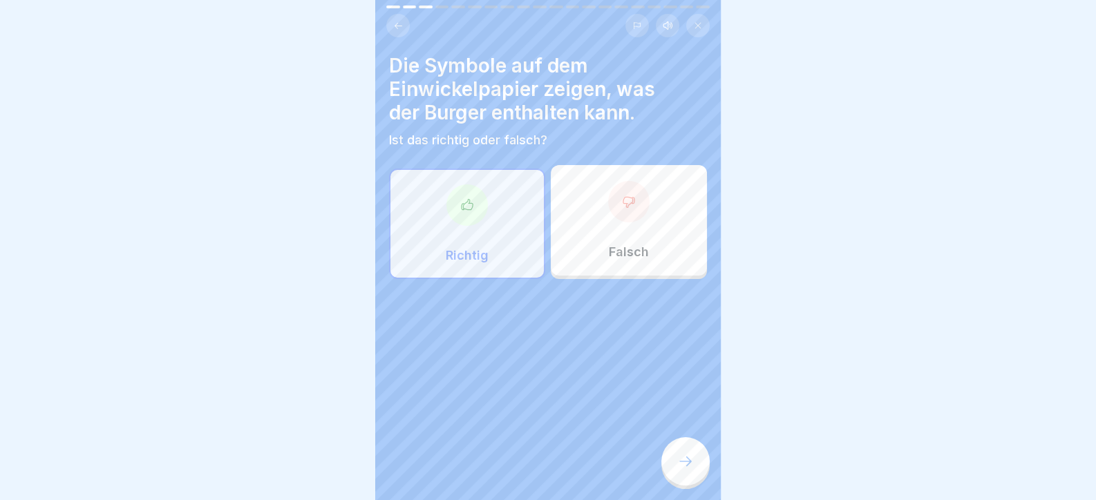
click at [650, 263] on div "Falsch" at bounding box center [629, 220] width 156 height 111
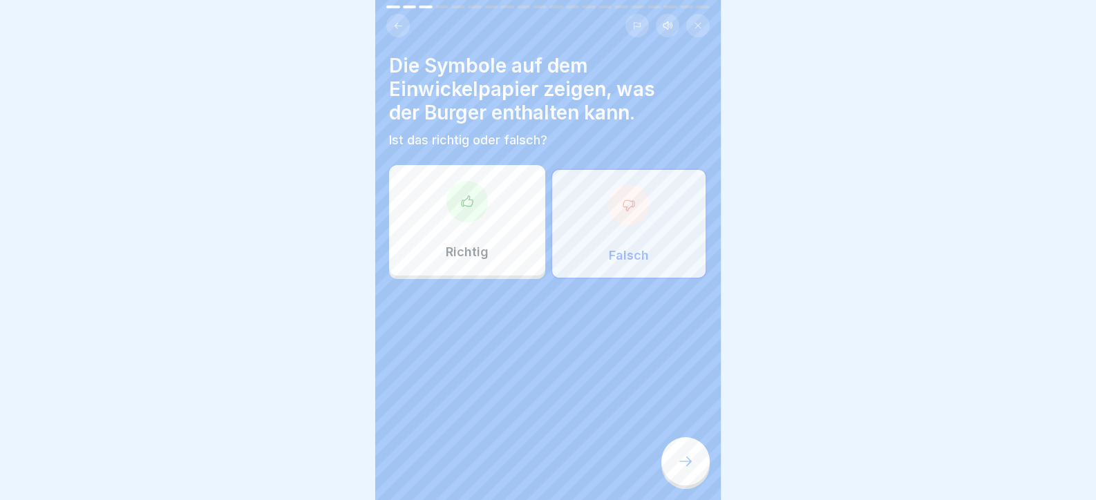
click at [362, 207] on div at bounding box center [548, 250] width 1096 height 500
click at [437, 211] on div "Richtig" at bounding box center [467, 220] width 156 height 111
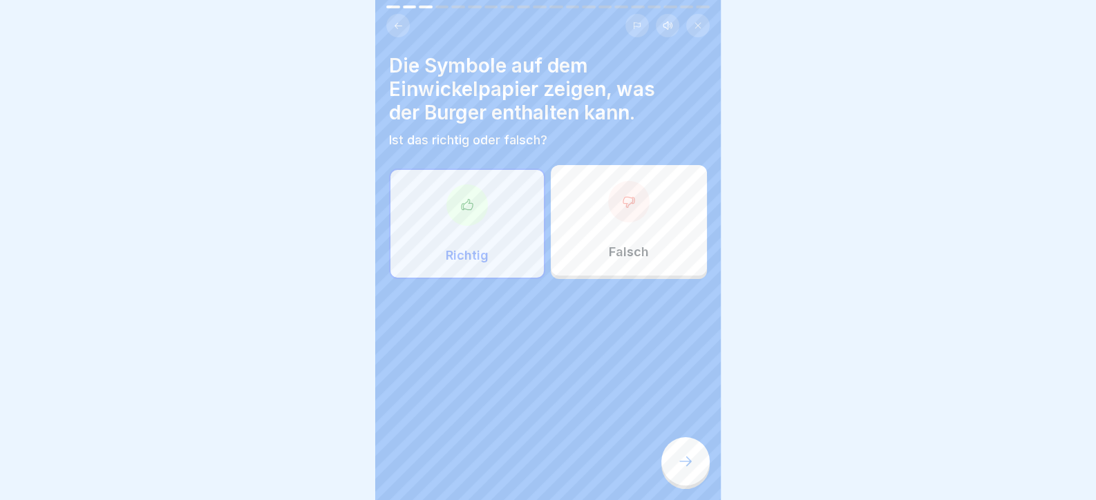
click at [690, 470] on icon at bounding box center [685, 461] width 17 height 17
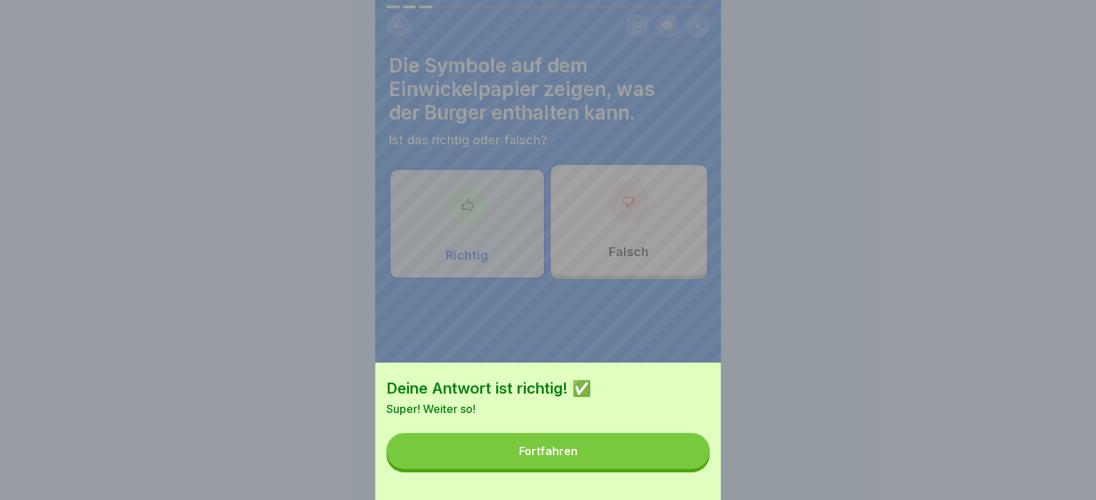
click at [664, 464] on button "Fortfahren" at bounding box center [547, 451] width 323 height 36
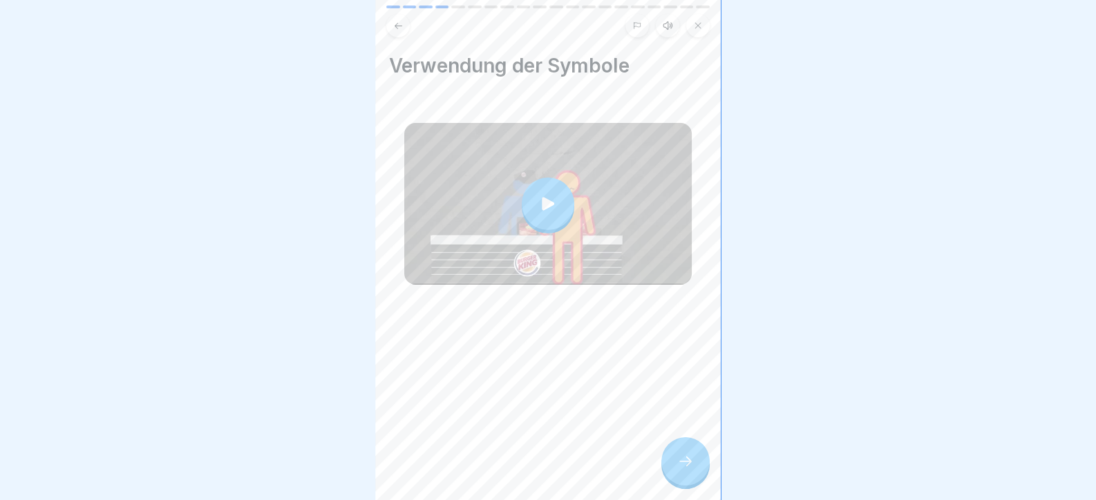
click at [686, 469] on icon at bounding box center [685, 461] width 17 height 17
